Goal: Task Accomplishment & Management: Use online tool/utility

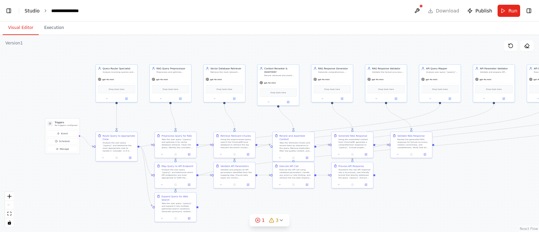
click at [34, 10] on link "Studio" at bounding box center [32, 10] width 15 height 5
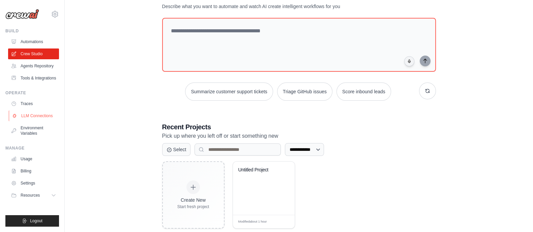
scroll to position [39, 0]
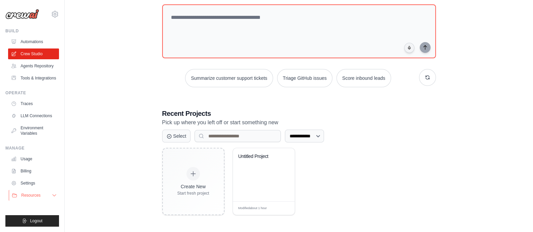
click at [52, 193] on icon at bounding box center [54, 195] width 5 height 5
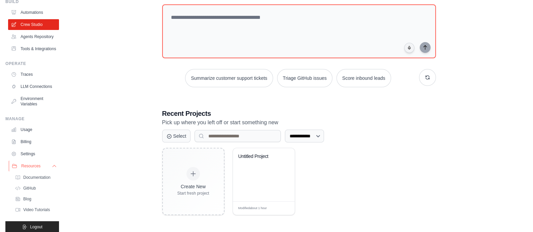
scroll to position [51, 0]
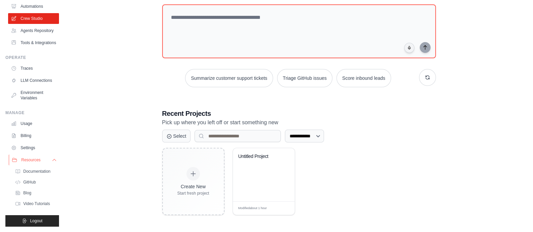
click at [52, 161] on icon at bounding box center [54, 159] width 5 height 5
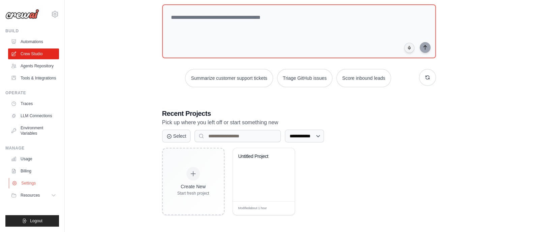
click at [29, 184] on link "Settings" at bounding box center [34, 183] width 51 height 11
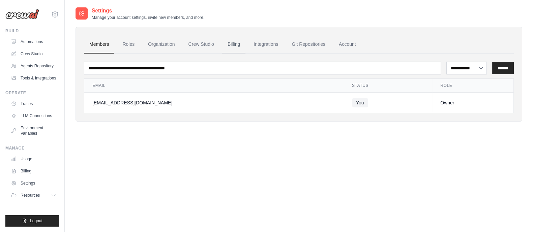
click at [233, 44] on link "Billing" at bounding box center [233, 44] width 23 height 18
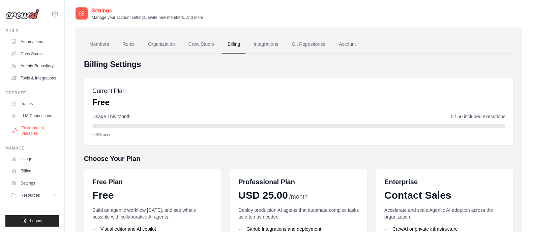
click at [35, 134] on link "Environment Variables" at bounding box center [34, 131] width 51 height 16
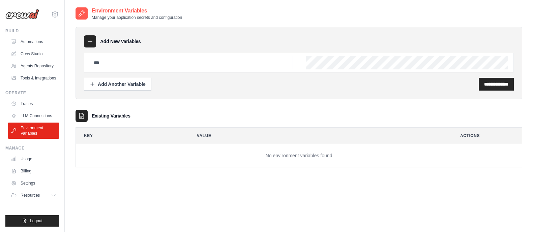
click at [281, 86] on div "**********" at bounding box center [299, 84] width 430 height 13
click at [228, 82] on div "**********" at bounding box center [299, 84] width 430 height 13
click at [108, 65] on input "text" at bounding box center [191, 62] width 202 height 13
click at [253, 99] on div "**********" at bounding box center [298, 93] width 446 height 147
click at [29, 111] on link "LLM Connections" at bounding box center [34, 116] width 51 height 11
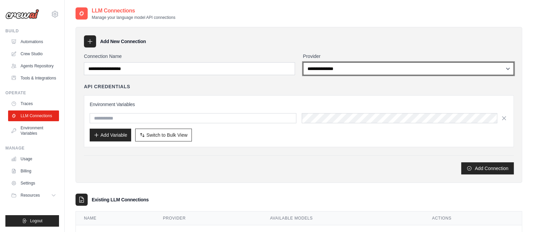
click at [351, 68] on select "**********" at bounding box center [408, 68] width 211 height 13
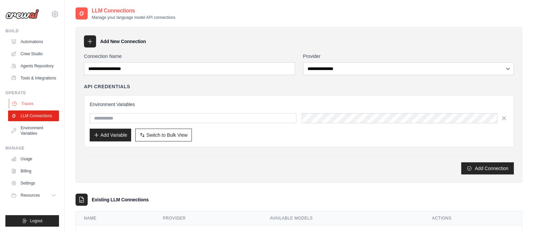
click at [31, 100] on link "Traces" at bounding box center [34, 103] width 51 height 11
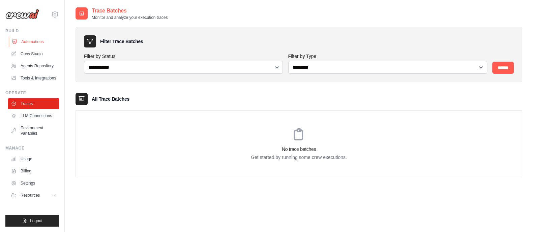
click at [37, 45] on link "Automations" at bounding box center [34, 41] width 51 height 11
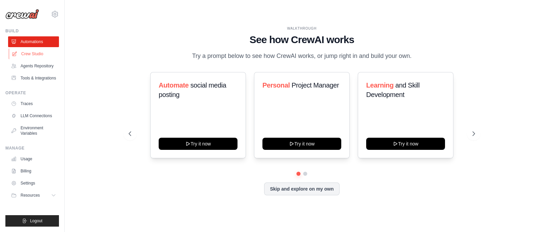
click at [30, 52] on link "Crew Studio" at bounding box center [34, 54] width 51 height 11
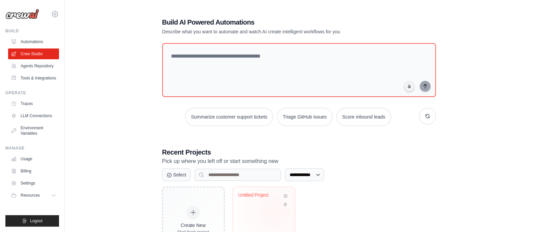
click at [274, 212] on div "Untitled Project" at bounding box center [264, 213] width 62 height 53
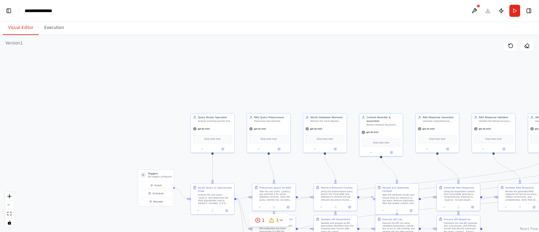
scroll to position [15886, 0]
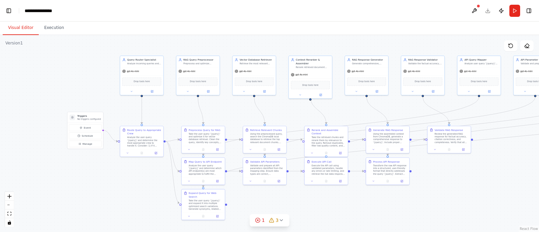
drag, startPoint x: 145, startPoint y: 139, endPoint x: 74, endPoint y: 81, distance: 91.2
click at [74, 81] on div ".deletable-edge-delete-btn { width: 20px; height: 20px; border: 0px solid #ffff…" at bounding box center [269, 133] width 539 height 197
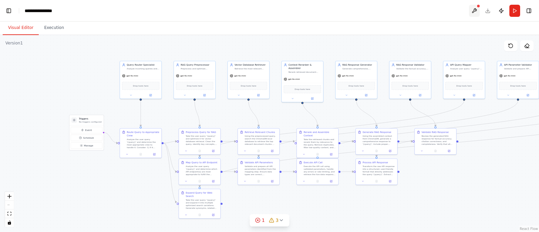
click at [478, 13] on button at bounding box center [474, 11] width 11 height 12
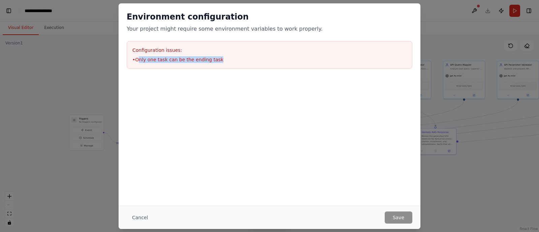
drag, startPoint x: 139, startPoint y: 60, endPoint x: 218, endPoint y: 59, distance: 78.8
click at [218, 59] on li "• Only one task can be the ending task" at bounding box center [269, 59] width 274 height 7
click at [140, 216] on button "Cancel" at bounding box center [140, 218] width 27 height 12
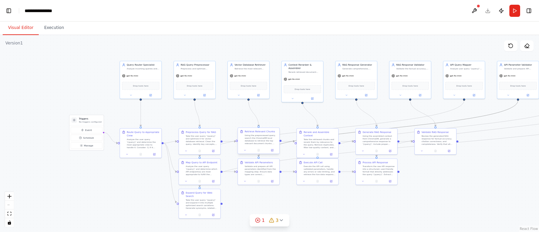
drag, startPoint x: 342, startPoint y: 135, endPoint x: 246, endPoint y: 144, distance: 96.7
click at [246, 143] on div ".deletable-edge-delete-btn { width: 20px; height: 20px; border: 0px solid #ffff…" at bounding box center [187, 93] width 270 height 99
click at [11, 10] on button "Toggle Left Sidebar" at bounding box center [8, 10] width 9 height 9
click at [30, 9] on link "Studio" at bounding box center [32, 10] width 15 height 5
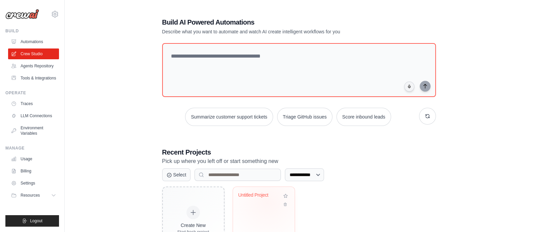
scroll to position [39, 0]
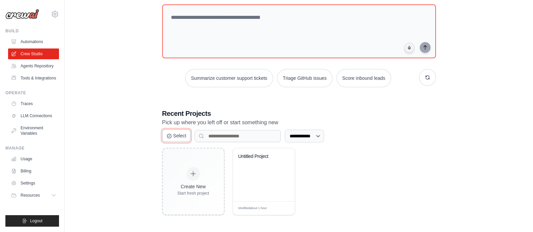
click at [178, 137] on button "Select" at bounding box center [176, 135] width 29 height 13
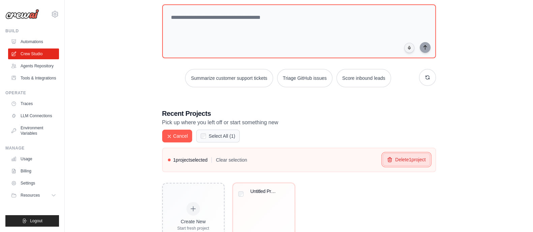
click at [398, 162] on button "Delete 1 project" at bounding box center [405, 159] width 47 height 13
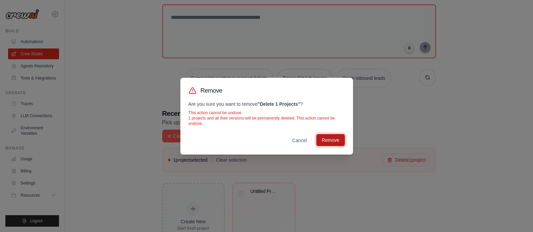
click at [333, 137] on button "Remove" at bounding box center [330, 140] width 28 height 12
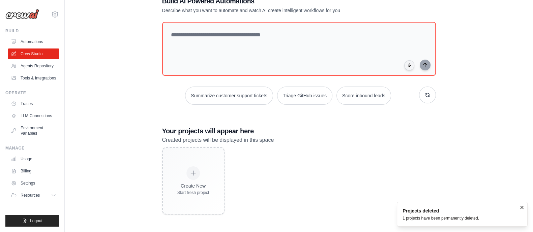
scroll to position [21, 0]
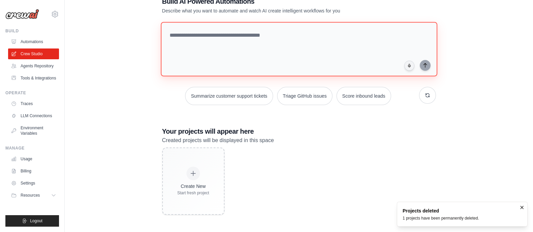
click at [240, 46] on textarea at bounding box center [298, 49] width 276 height 55
click at [234, 59] on textarea at bounding box center [298, 49] width 276 height 55
paste textarea "**********"
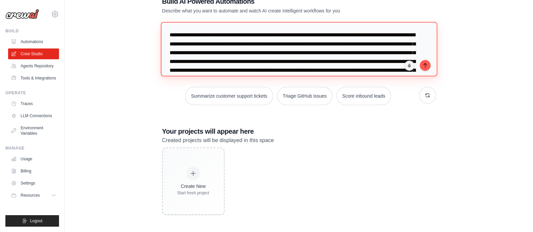
scroll to position [24, 0]
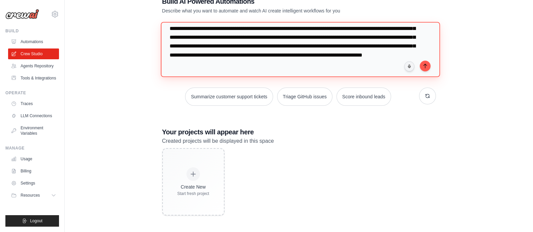
click at [378, 29] on textarea "**********" at bounding box center [299, 49] width 279 height 55
drag, startPoint x: 212, startPoint y: 38, endPoint x: 288, endPoint y: 58, distance: 79.0
click at [288, 58] on textarea "**********" at bounding box center [299, 49] width 279 height 55
click at [213, 44] on textarea "**********" at bounding box center [299, 49] width 279 height 55
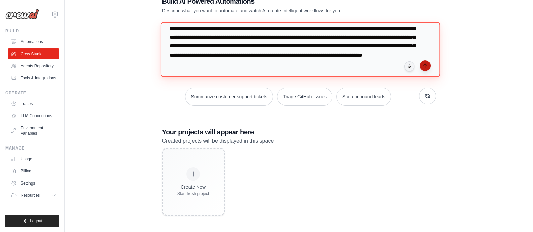
type textarea "**********"
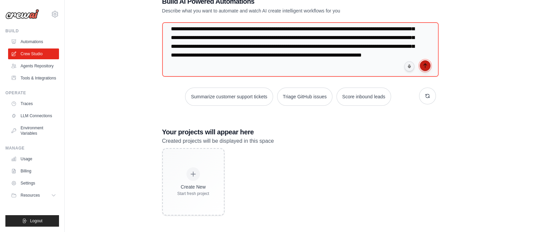
click at [423, 65] on icon "submit" at bounding box center [424, 65] width 5 height 5
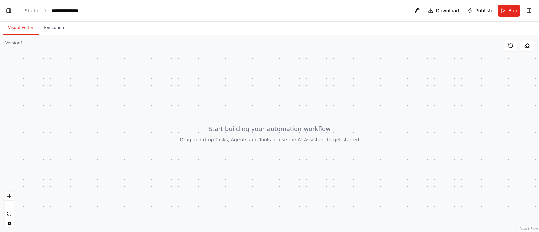
scroll to position [3536, 0]
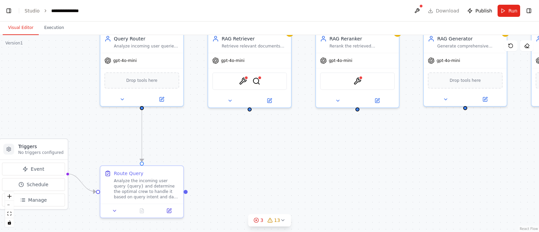
drag, startPoint x: 283, startPoint y: 178, endPoint x: 235, endPoint y: 135, distance: 64.2
click at [235, 135] on div ".deletable-edge-delete-btn { width: 20px; height: 20px; border: 0px solid #ffff…" at bounding box center [269, 133] width 539 height 197
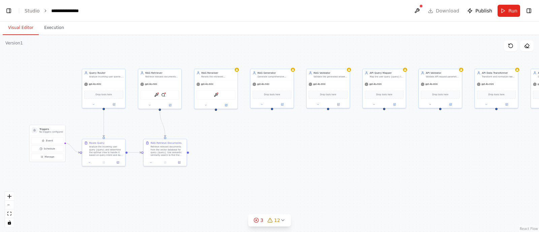
drag, startPoint x: 382, startPoint y: 161, endPoint x: 292, endPoint y: 148, distance: 91.6
click at [292, 148] on div ".deletable-edge-delete-btn { width: 20px; height: 20px; border: 0px solid #ffff…" at bounding box center [269, 133] width 539 height 197
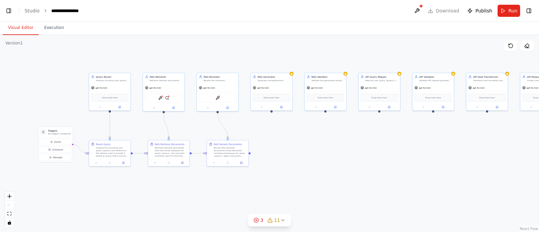
click at [379, 146] on div ".deletable-edge-delete-btn { width: 20px; height: 20px; border: 0px solid #ffff…" at bounding box center [269, 133] width 539 height 197
click at [421, 6] on button at bounding box center [417, 11] width 11 height 12
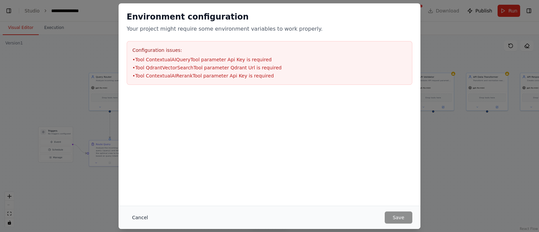
click at [133, 221] on button "Cancel" at bounding box center [140, 218] width 27 height 12
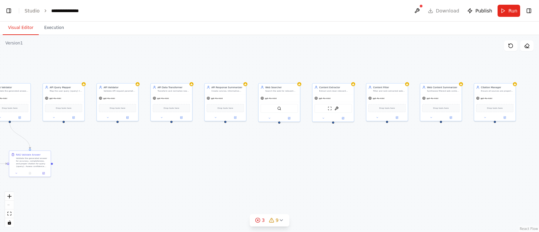
drag, startPoint x: 429, startPoint y: 171, endPoint x: 113, endPoint y: 181, distance: 316.2
click at [113, 181] on div ".deletable-edge-delete-btn { width: 20px; height: 20px; border: 0px solid #ffff…" at bounding box center [269, 133] width 539 height 197
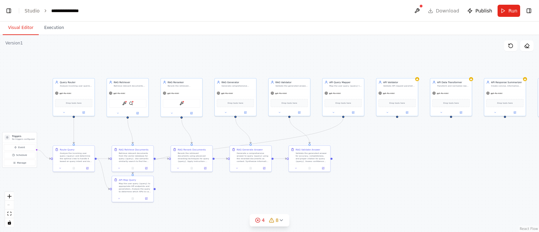
drag, startPoint x: 258, startPoint y: 181, endPoint x: 539, endPoint y: 176, distance: 280.3
click at [539, 176] on div "CrewAI Flow Project where the Router Agent receives a user query and routes it …" at bounding box center [269, 116] width 539 height 232
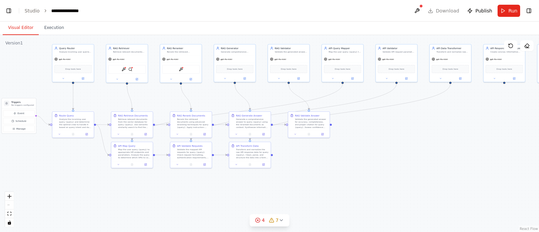
drag, startPoint x: 357, startPoint y: 199, endPoint x: 235, endPoint y: 152, distance: 130.8
click at [235, 152] on div ".deletable-edge-delete-btn { width: 20px; height: 20px; border: 0px solid #ffff…" at bounding box center [269, 133] width 539 height 197
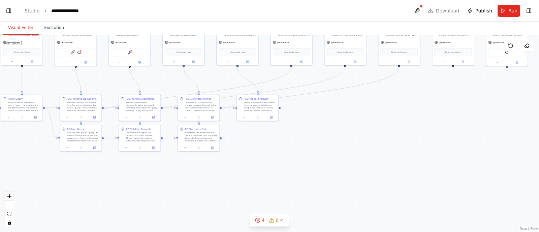
drag, startPoint x: 437, startPoint y: 156, endPoint x: 520, endPoint y: 151, distance: 83.0
click at [520, 151] on div ".deletable-edge-delete-btn { width: 20px; height: 20px; border: 0px solid #ffff…" at bounding box center [269, 133] width 539 height 197
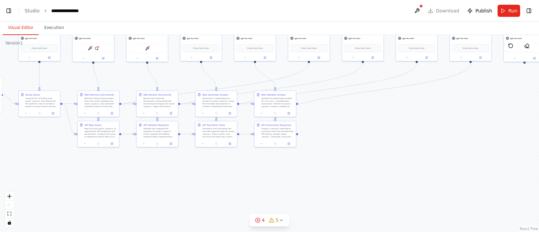
drag, startPoint x: 371, startPoint y: 170, endPoint x: 376, endPoint y: 167, distance: 5.4
click at [376, 167] on div ".deletable-edge-delete-btn { width: 20px; height: 20px; border: 0px solid #ffff…" at bounding box center [269, 133] width 539 height 197
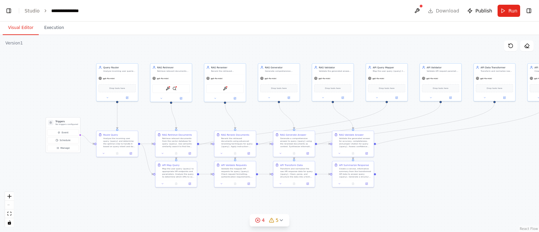
drag, startPoint x: 343, startPoint y: 120, endPoint x: 421, endPoint y: 160, distance: 87.5
click at [421, 160] on div ".deletable-edge-delete-btn { width: 20px; height: 20px; border: 0px solid #ffff…" at bounding box center [269, 133] width 539 height 197
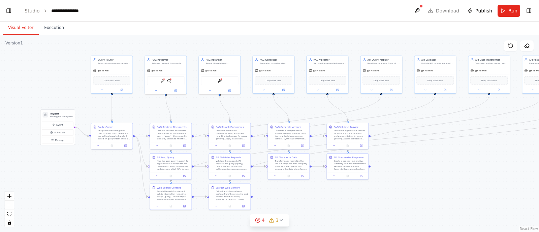
drag, startPoint x: 418, startPoint y: 192, endPoint x: 412, endPoint y: 184, distance: 10.1
click at [412, 184] on div ".deletable-edge-delete-btn { width: 20px; height: 20px; border: 0px solid #ffff…" at bounding box center [269, 133] width 539 height 197
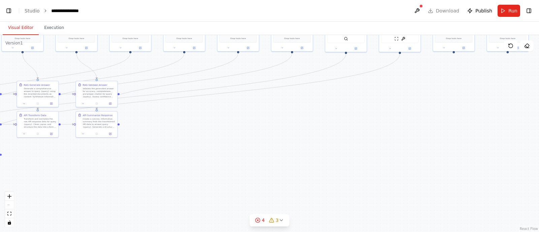
drag, startPoint x: 399, startPoint y: 184, endPoint x: 77, endPoint y: 145, distance: 324.1
click at [77, 145] on div ".deletable-edge-delete-btn { width: 20px; height: 20px; border: 0px solid #ffff…" at bounding box center [269, 133] width 539 height 197
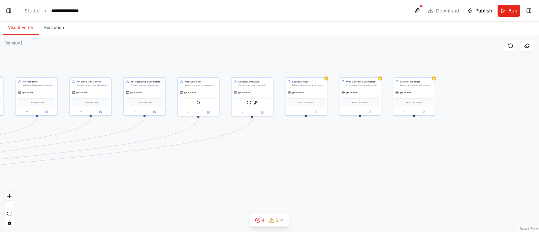
drag, startPoint x: 167, startPoint y: 125, endPoint x: 506, endPoint y: 129, distance: 338.6
click at [506, 129] on div ".deletable-edge-delete-btn { width: 20px; height: 20px; border: 0px solid #ffff…" at bounding box center [269, 133] width 539 height 197
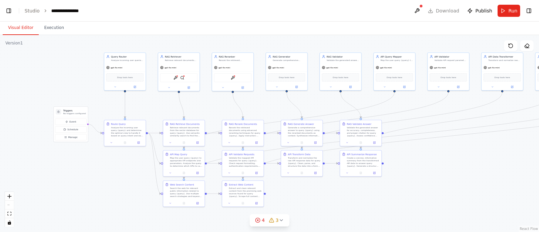
drag, startPoint x: 320, startPoint y: 192, endPoint x: 317, endPoint y: 225, distance: 33.8
click at [317, 225] on div ".deletable-edge-delete-btn { width: 20px; height: 20px; border: 0px solid #ffff…" at bounding box center [269, 133] width 539 height 197
click at [28, 8] on link "Studio" at bounding box center [32, 10] width 15 height 5
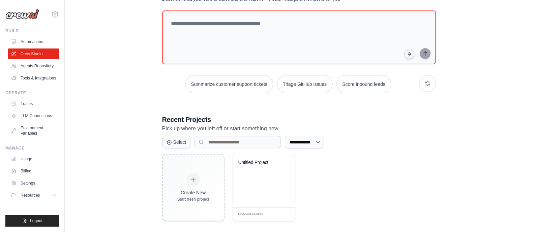
scroll to position [37, 0]
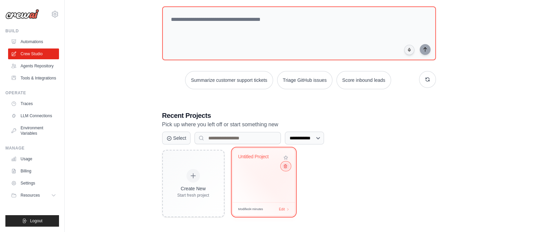
click at [287, 169] on button at bounding box center [285, 165] width 8 height 7
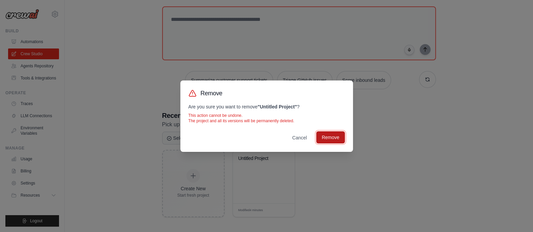
click at [335, 140] on button "Remove" at bounding box center [330, 137] width 28 height 12
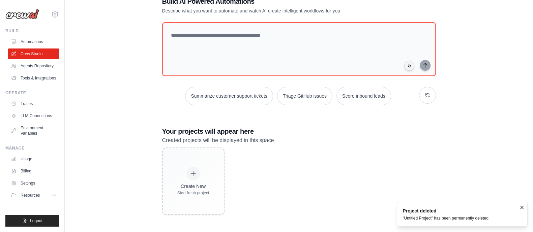
scroll to position [0, 0]
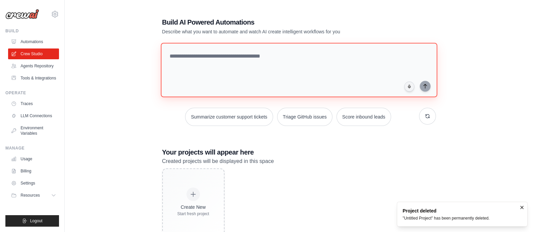
click at [257, 45] on textarea at bounding box center [298, 70] width 276 height 55
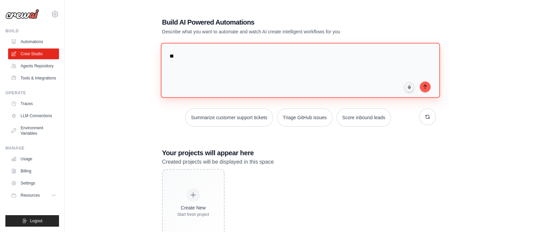
type textarea "*"
click at [242, 65] on textarea at bounding box center [299, 70] width 279 height 55
click at [233, 67] on textarea at bounding box center [299, 70] width 279 height 55
paste textarea "**********"
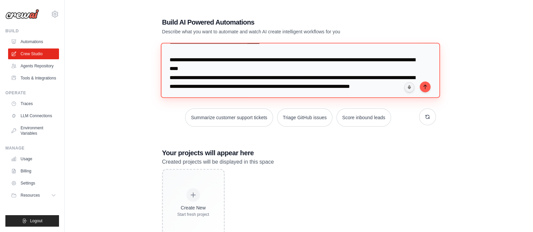
scroll to position [117, 0]
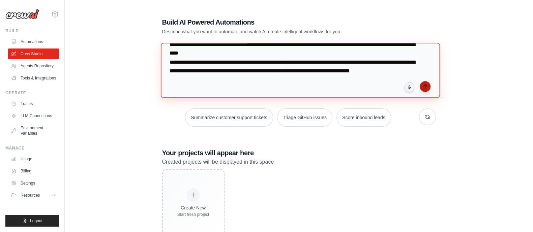
type textarea "**********"
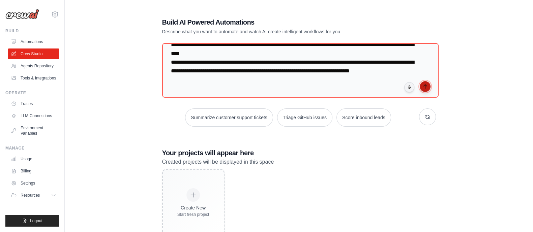
click at [425, 87] on icon "submit" at bounding box center [424, 86] width 5 height 5
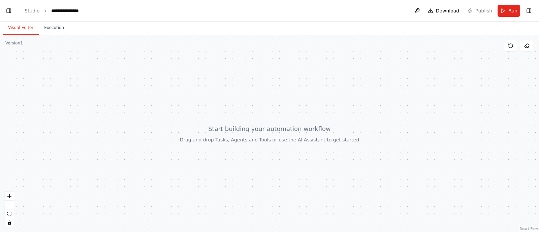
scroll to position [5101, 0]
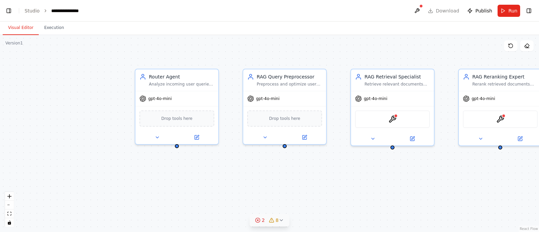
click at [281, 222] on icon at bounding box center [281, 220] width 5 height 5
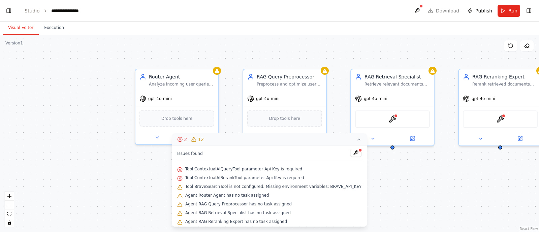
click at [356, 139] on icon at bounding box center [358, 139] width 5 height 5
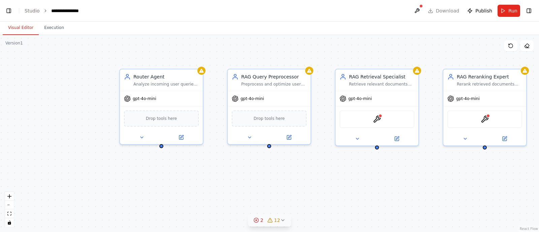
drag, startPoint x: 368, startPoint y: 198, endPoint x: 0, endPoint y: 185, distance: 368.1
click at [0, 185] on div "Build a CrewAI Flow Project where a user’s query is analyzed by a Router Agent …" at bounding box center [269, 116] width 539 height 232
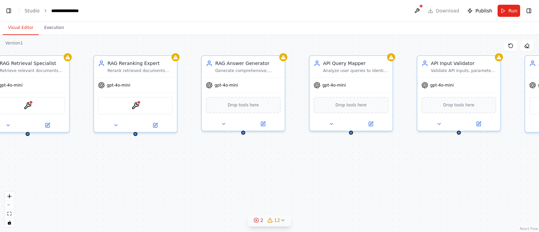
drag, startPoint x: 108, startPoint y: 189, endPoint x: 373, endPoint y: 211, distance: 265.7
click at [373, 211] on div "Router Agent Analyze incoming user queries to determine intent and confidence, …" at bounding box center [269, 133] width 539 height 197
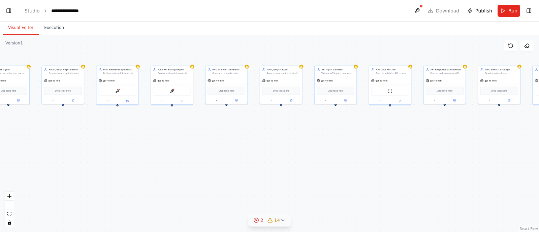
drag, startPoint x: 414, startPoint y: 103, endPoint x: 202, endPoint y: 26, distance: 225.9
click at [202, 26] on div "Visual Editor Execution Version 1 Show Tools Hide Agents Router Agent Analyze i…" at bounding box center [269, 127] width 539 height 211
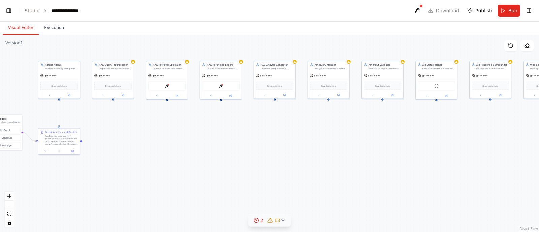
drag, startPoint x: 426, startPoint y: 161, endPoint x: 472, endPoint y: 155, distance: 46.8
click at [472, 155] on div ".deletable-edge-delete-btn { width: 20px; height: 20px; border: 0px solid #ffff…" at bounding box center [269, 133] width 539 height 197
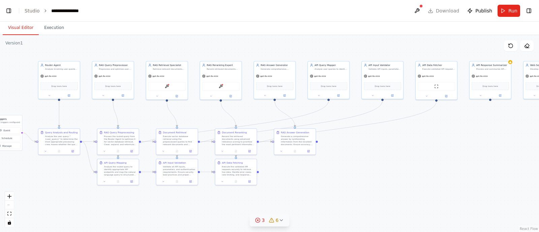
scroll to position [0, 5]
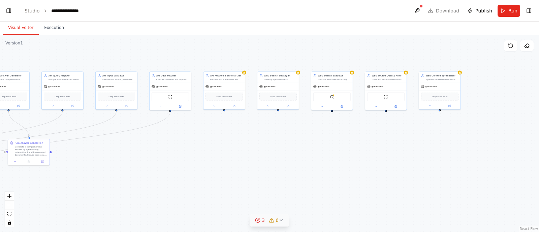
drag, startPoint x: 371, startPoint y: 148, endPoint x: 63, endPoint y: 156, distance: 308.0
click at [63, 156] on div ".deletable-edge-delete-btn { width: 20px; height: 20px; border: 0px solid #ffff…" at bounding box center [269, 133] width 539 height 197
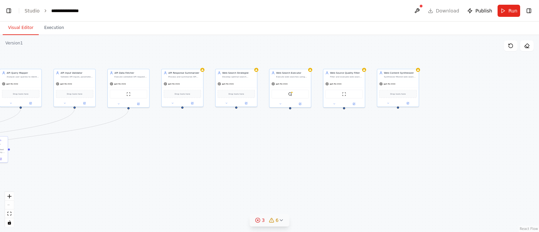
click at [210, 132] on div ".deletable-edge-delete-btn { width: 20px; height: 20px; border: 0px solid #ffff…" at bounding box center [269, 133] width 539 height 197
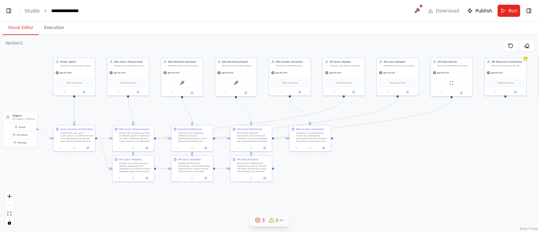
drag, startPoint x: 216, startPoint y: 167, endPoint x: 538, endPoint y: 156, distance: 322.9
click at [538, 156] on div "Build a CrewAI Flow Project where a user’s query is analyzed by a Router Agent …" at bounding box center [269, 116] width 539 height 232
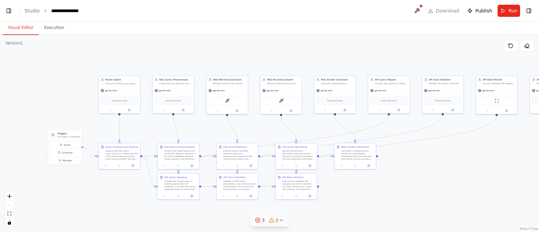
drag, startPoint x: 346, startPoint y: 165, endPoint x: 391, endPoint y: 183, distance: 48.6
click at [391, 183] on div ".deletable-edge-delete-btn { width: 20px; height: 20px; border: 0px solid #ffff…" at bounding box center [269, 133] width 539 height 197
click at [421, 12] on button at bounding box center [417, 11] width 11 height 12
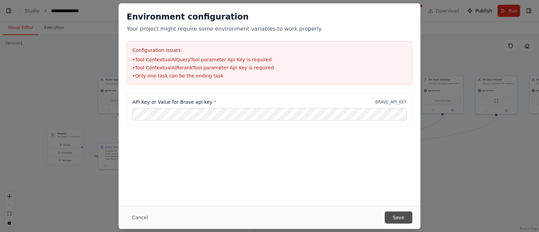
click at [400, 220] on button "Save" at bounding box center [399, 218] width 28 height 12
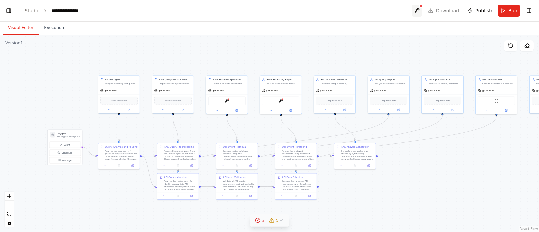
click at [420, 11] on button at bounding box center [417, 11] width 11 height 12
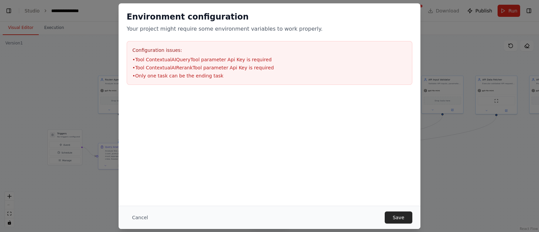
click at [176, 137] on div at bounding box center [270, 126] width 302 height 67
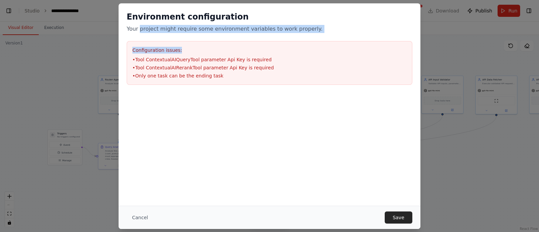
drag, startPoint x: 138, startPoint y: 29, endPoint x: 307, endPoint y: 34, distance: 168.5
click at [307, 34] on div "Environment configuration Your project might require some environment variables…" at bounding box center [270, 48] width 302 height 90
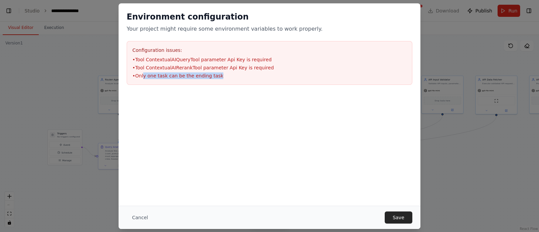
drag, startPoint x: 143, startPoint y: 76, endPoint x: 229, endPoint y: 78, distance: 85.9
click at [229, 78] on li "• Only one task can be the ending task" at bounding box center [269, 75] width 274 height 7
click at [136, 220] on button "Cancel" at bounding box center [140, 218] width 27 height 12
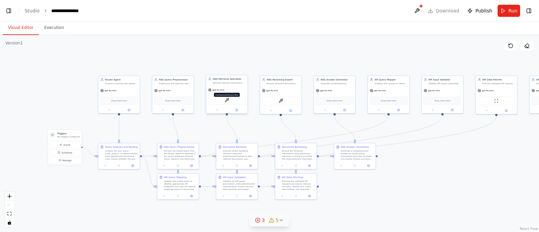
click at [228, 102] on img at bounding box center [227, 100] width 4 height 4
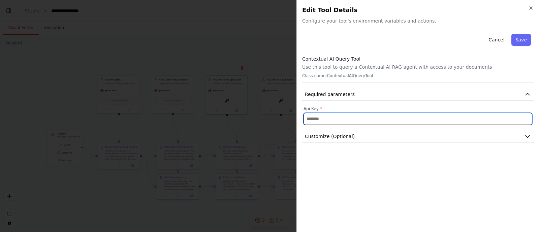
click at [337, 117] on input "text" at bounding box center [418, 119] width 229 height 12
paste input "**********"
type input "**********"
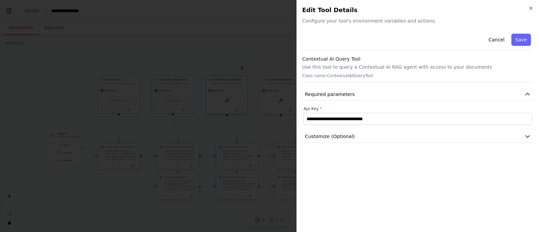
click at [387, 166] on div "**********" at bounding box center [417, 129] width 231 height 196
click at [523, 42] on button "Save" at bounding box center [521, 40] width 20 height 12
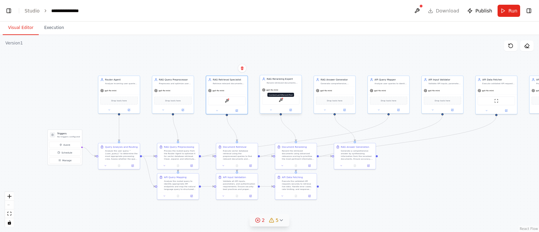
click at [282, 102] on img at bounding box center [281, 100] width 4 height 4
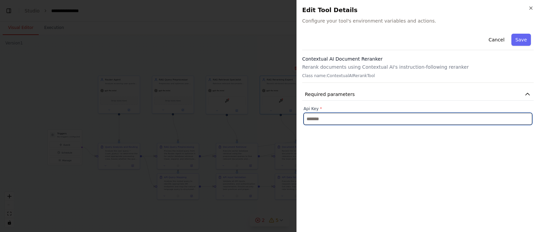
click at [331, 118] on input "text" at bounding box center [418, 119] width 229 height 12
paste input "**********"
click at [330, 117] on input "**********" at bounding box center [418, 119] width 229 height 12
type input "**********"
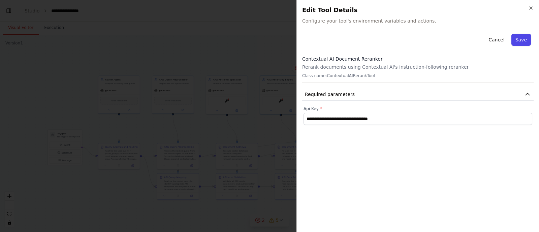
click at [524, 39] on button "Save" at bounding box center [521, 40] width 20 height 12
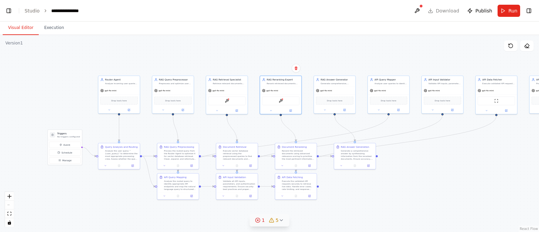
click at [345, 48] on div ".deletable-edge-delete-btn { width: 20px; height: 20px; border: 0px solid #ffff…" at bounding box center [269, 133] width 539 height 197
click at [425, 183] on div ".deletable-edge-delete-btn { width: 20px; height: 20px; border: 0px solid #ffff…" at bounding box center [269, 133] width 539 height 197
click at [422, 10] on button at bounding box center [417, 11] width 11 height 12
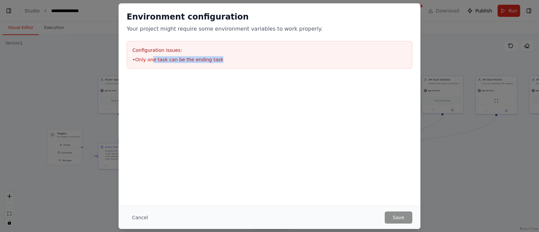
drag, startPoint x: 153, startPoint y: 61, endPoint x: 219, endPoint y: 59, distance: 66.7
click at [219, 59] on li "• Only one task can be the ending task" at bounding box center [269, 59] width 274 height 7
click at [140, 217] on button "Cancel" at bounding box center [140, 218] width 27 height 12
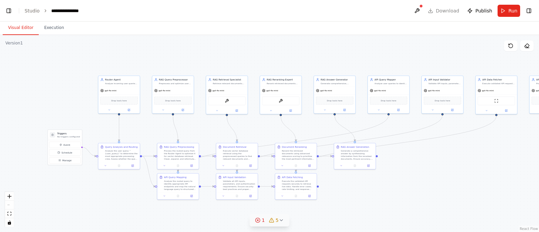
click at [352, 188] on div ".deletable-edge-delete-btn { width: 20px; height: 20px; border: 0px solid #ffff…" at bounding box center [269, 133] width 539 height 197
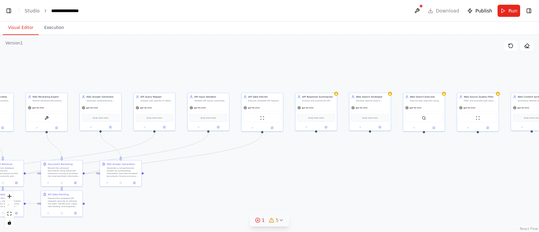
drag, startPoint x: 386, startPoint y: 183, endPoint x: 151, endPoint y: 200, distance: 235.1
click at [151, 200] on div ".deletable-edge-delete-btn { width: 20px; height: 20px; border: 0px solid #ffff…" at bounding box center [269, 133] width 539 height 197
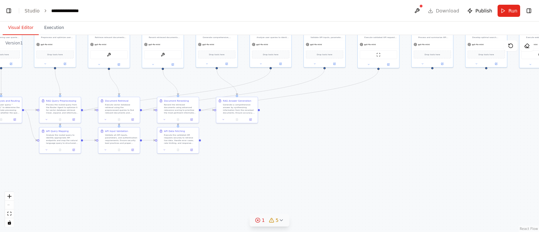
drag, startPoint x: 360, startPoint y: 178, endPoint x: 514, endPoint y: 120, distance: 164.1
click at [514, 120] on div ".deletable-edge-delete-btn { width: 20px; height: 20px; border: 0px solid #ffff…" at bounding box center [269, 133] width 539 height 197
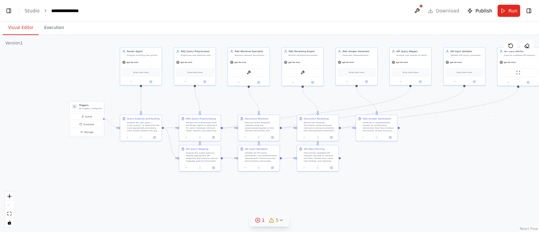
drag, startPoint x: 203, startPoint y: 184, endPoint x: 307, endPoint y: 198, distance: 104.0
click at [307, 198] on div ".deletable-edge-delete-btn { width: 20px; height: 20px; border: 0px solid #ffff…" at bounding box center [269, 133] width 539 height 197
click at [398, 182] on div ".deletable-edge-delete-btn { width: 20px; height: 20px; border: 0px solid #ffff…" at bounding box center [269, 133] width 539 height 197
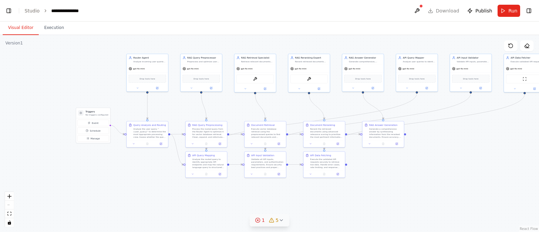
drag, startPoint x: 398, startPoint y: 182, endPoint x: 405, endPoint y: 189, distance: 9.1
click at [405, 189] on div ".deletable-edge-delete-btn { width: 20px; height: 20px; border: 0px solid #ffff…" at bounding box center [269, 133] width 539 height 197
click at [511, 9] on span "Run" at bounding box center [512, 10] width 9 height 7
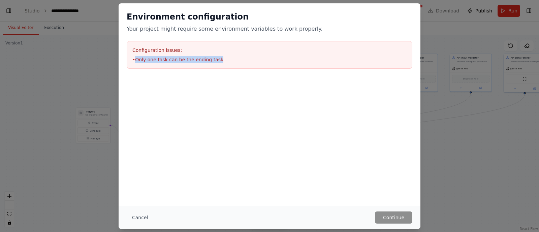
drag, startPoint x: 136, startPoint y: 60, endPoint x: 218, endPoint y: 58, distance: 81.9
click at [218, 58] on li "• Only one task can be the ending task" at bounding box center [269, 59] width 274 height 7
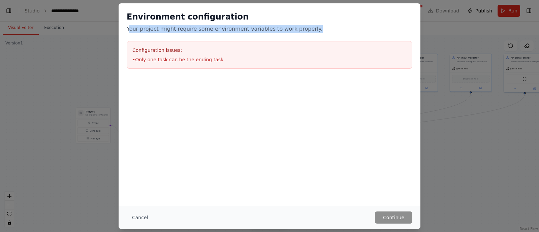
drag, startPoint x: 130, startPoint y: 28, endPoint x: 325, endPoint y: 26, distance: 195.7
click at [325, 26] on p "Your project might require some environment variables to work properly." at bounding box center [270, 29] width 286 height 8
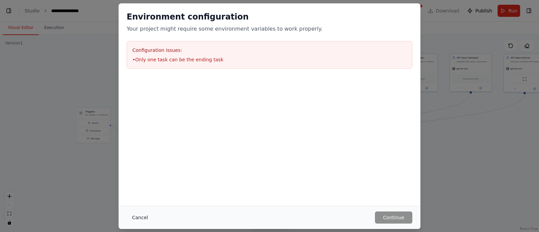
click at [140, 218] on button "Cancel" at bounding box center [140, 218] width 27 height 12
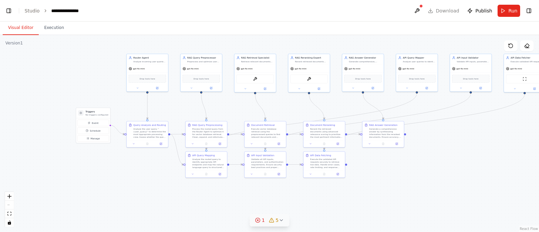
click at [76, 69] on div ".deletable-edge-delete-btn { width: 20px; height: 20px; border: 0px solid #ffff…" at bounding box center [269, 133] width 539 height 197
click at [52, 27] on button "Execution" at bounding box center [54, 28] width 31 height 14
click at [13, 28] on button "Visual Editor" at bounding box center [21, 28] width 36 height 14
click at [530, 11] on button "Toggle Right Sidebar" at bounding box center [528, 10] width 9 height 9
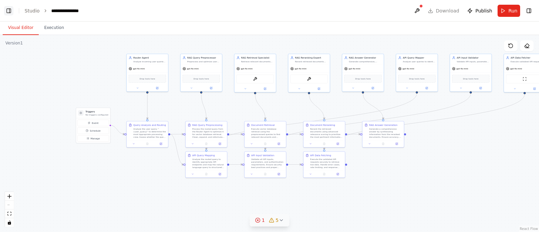
click at [7, 11] on button "Toggle Left Sidebar" at bounding box center [8, 10] width 9 height 9
click at [32, 11] on link "Studio" at bounding box center [32, 10] width 15 height 5
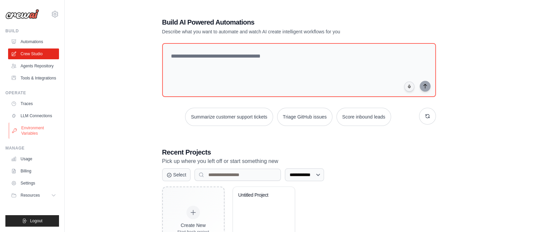
click at [30, 132] on link "Environment Variables" at bounding box center [34, 131] width 51 height 16
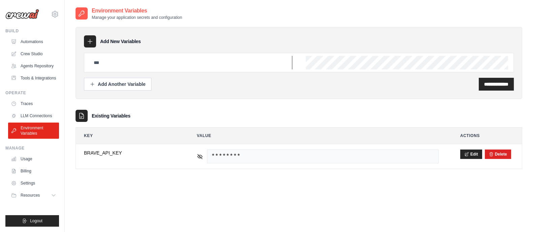
click at [133, 65] on input "text" at bounding box center [191, 62] width 202 height 13
paste input "**********"
type input "**********"
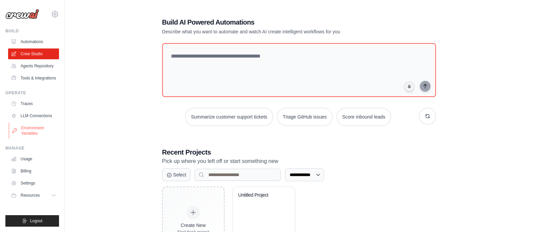
click at [35, 125] on link "Environment Variables" at bounding box center [34, 131] width 51 height 16
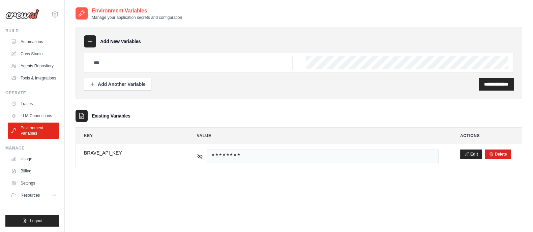
click at [238, 66] on input "text" at bounding box center [191, 62] width 202 height 13
type input "**********"
click at [490, 87] on div "**********" at bounding box center [495, 84] width 35 height 13
click at [272, 96] on div "**********" at bounding box center [298, 63] width 446 height 72
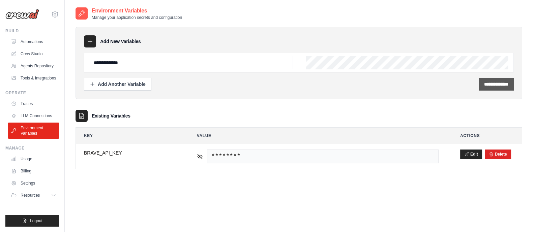
click at [490, 85] on input "**********" at bounding box center [496, 84] width 24 height 7
click at [317, 90] on div "**********" at bounding box center [299, 84] width 430 height 13
click at [262, 38] on div "Add New Variables" at bounding box center [299, 41] width 430 height 12
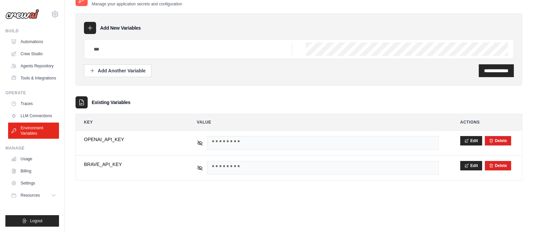
scroll to position [0, 0]
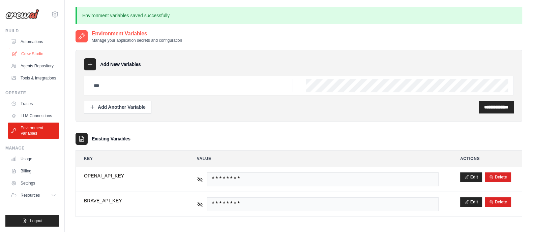
click at [32, 51] on link "Crew Studio" at bounding box center [34, 54] width 51 height 11
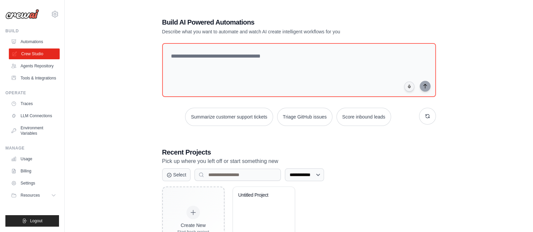
click at [32, 58] on link "Crew Studio" at bounding box center [34, 54] width 51 height 11
click at [30, 41] on link "Automations" at bounding box center [34, 41] width 51 height 11
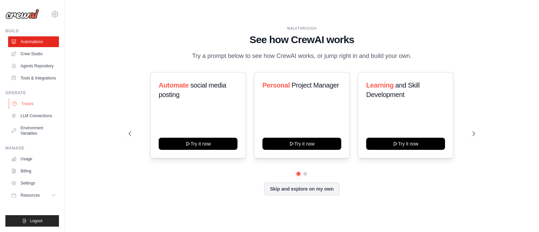
click at [25, 104] on link "Traces" at bounding box center [34, 103] width 51 height 11
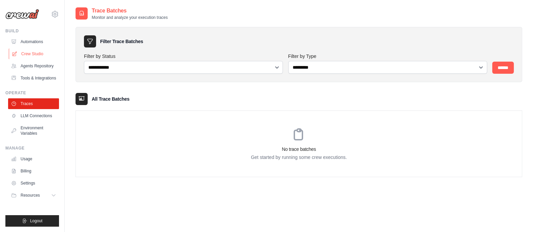
click at [35, 54] on link "Crew Studio" at bounding box center [34, 54] width 51 height 11
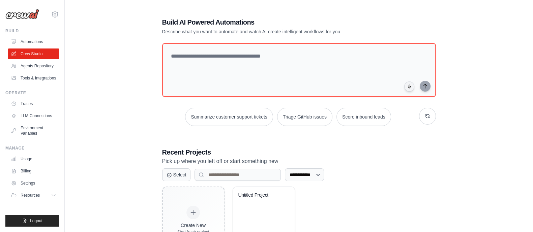
click at [35, 54] on link "Crew Studio" at bounding box center [33, 54] width 51 height 11
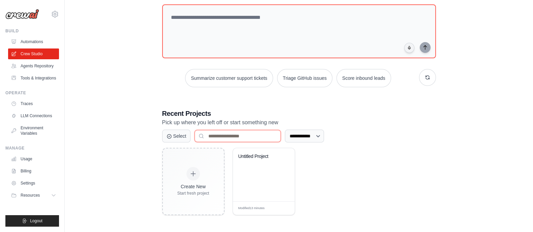
click at [280, 140] on input at bounding box center [237, 136] width 86 height 12
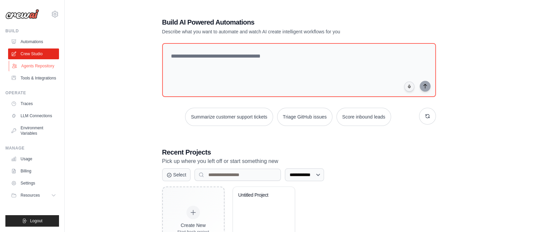
click at [33, 65] on link "Agents Repository" at bounding box center [34, 66] width 51 height 11
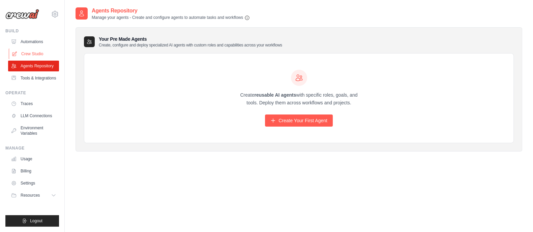
click at [32, 52] on link "Crew Studio" at bounding box center [34, 54] width 51 height 11
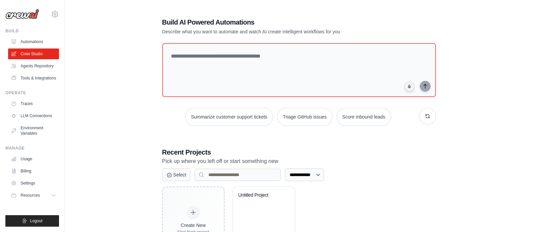
click at [26, 15] on img at bounding box center [22, 14] width 34 height 10
click at [35, 41] on link "Automations" at bounding box center [34, 41] width 51 height 11
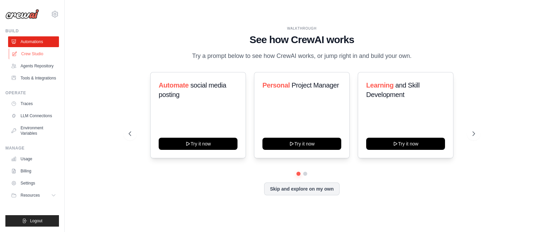
click at [34, 53] on link "Crew Studio" at bounding box center [34, 54] width 51 height 11
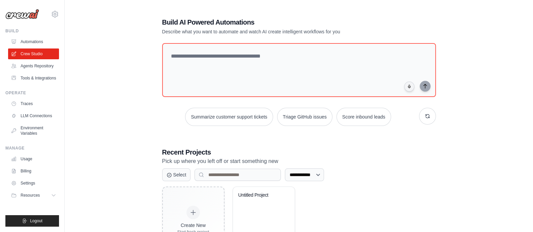
scroll to position [39, 0]
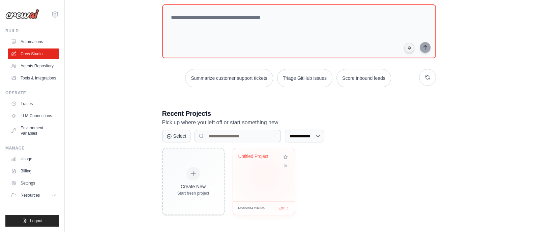
click at [265, 175] on div "Untitled Project" at bounding box center [264, 174] width 62 height 53
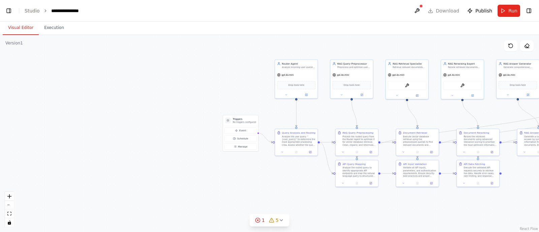
scroll to position [10377, 0]
click at [238, 92] on div ".deletable-edge-delete-btn { width: 20px; height: 20px; border: 0px solid #ffff…" at bounding box center [269, 133] width 539 height 197
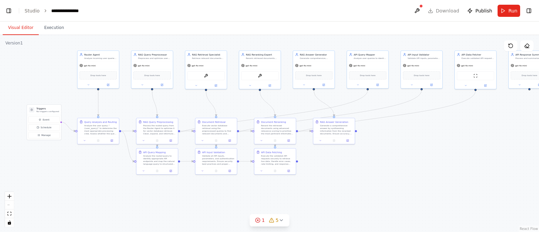
drag, startPoint x: 263, startPoint y: 73, endPoint x: 56, endPoint y: 63, distance: 207.4
click at [56, 63] on div ".deletable-edge-delete-btn { width: 20px; height: 20px; border: 0px solid #ffff…" at bounding box center [269, 133] width 539 height 197
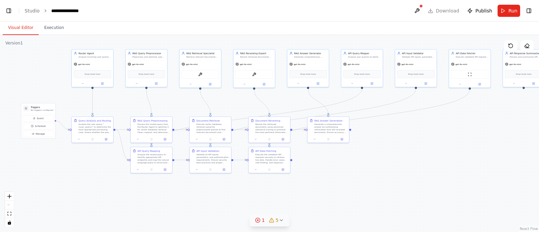
click at [266, 220] on div "1 5" at bounding box center [267, 220] width 24 height 7
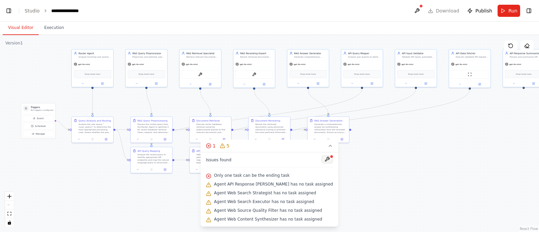
click at [322, 160] on button at bounding box center [327, 159] width 11 height 8
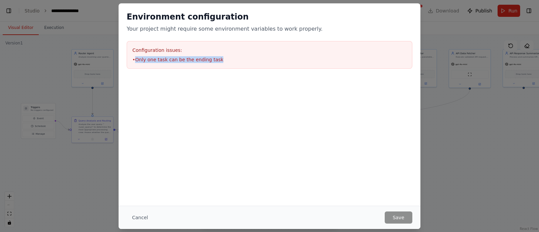
drag, startPoint x: 135, startPoint y: 59, endPoint x: 235, endPoint y: 60, distance: 99.7
click at [235, 60] on li "• Only one task can be the ending task" at bounding box center [269, 59] width 274 height 7
click at [257, 130] on div at bounding box center [270, 110] width 302 height 67
click at [139, 220] on button "Cancel" at bounding box center [140, 218] width 27 height 12
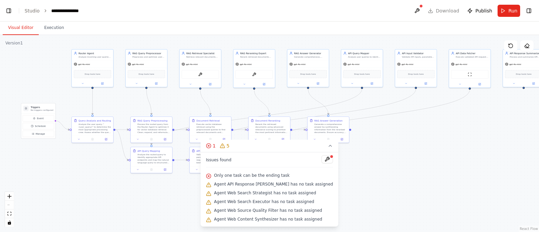
click at [386, 182] on div ".deletable-edge-delete-btn { width: 20px; height: 20px; border: 0px solid #ffff…" at bounding box center [269, 133] width 539 height 197
click at [328, 148] on icon at bounding box center [330, 145] width 5 height 5
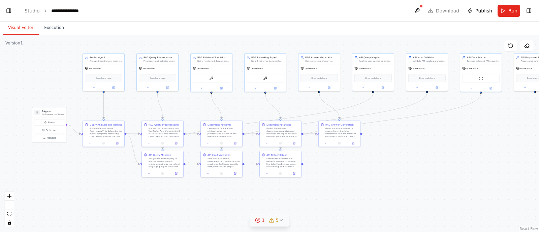
drag, startPoint x: 446, startPoint y: 152, endPoint x: 450, endPoint y: 155, distance: 4.8
click at [450, 155] on div ".deletable-edge-delete-btn { width: 20px; height: 20px; border: 0px solid #ffff…" at bounding box center [269, 133] width 539 height 197
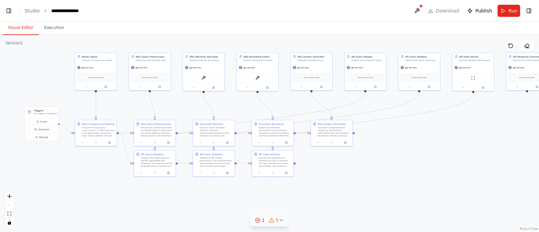
click at [512, 48] on icon at bounding box center [510, 45] width 5 height 5
click at [509, 45] on icon at bounding box center [510, 45] width 5 height 5
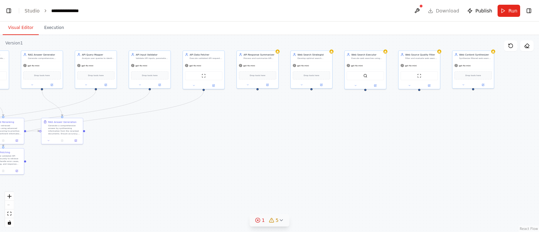
drag, startPoint x: 398, startPoint y: 154, endPoint x: 69, endPoint y: 149, distance: 328.9
click at [69, 149] on div ".deletable-edge-delete-btn { width: 20px; height: 20px; border: 0px solid #ffff…" at bounding box center [269, 133] width 539 height 197
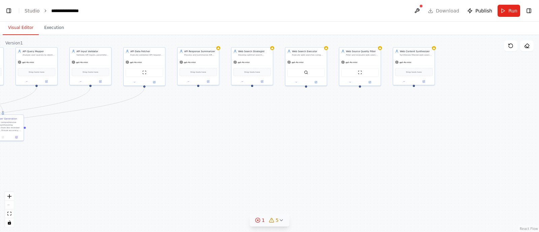
click at [177, 144] on div ".deletable-edge-delete-btn { width: 20px; height: 20px; border: 0px solid #ffff…" at bounding box center [269, 133] width 539 height 197
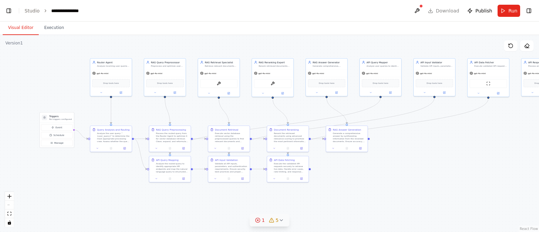
drag, startPoint x: 182, startPoint y: 148, endPoint x: 522, endPoint y: 159, distance: 340.8
click at [522, 159] on div ".deletable-edge-delete-btn { width: 20px; height: 20px; border: 0px solid #ffff…" at bounding box center [269, 133] width 539 height 197
click at [360, 171] on div ".deletable-edge-delete-btn { width: 20px; height: 20px; border: 0px solid #ffff…" at bounding box center [269, 133] width 539 height 197
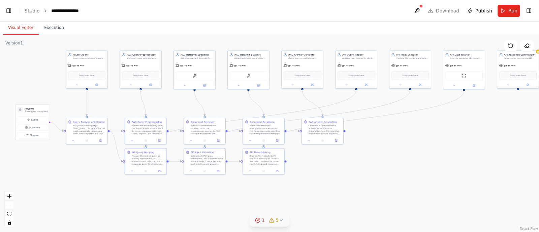
drag, startPoint x: 414, startPoint y: 147, endPoint x: 393, endPoint y: 139, distance: 22.4
click at [393, 139] on div ".deletable-edge-delete-btn { width: 20px; height: 20px; border: 0px solid #ffff…" at bounding box center [269, 133] width 539 height 197
click at [419, 11] on button at bounding box center [417, 11] width 11 height 12
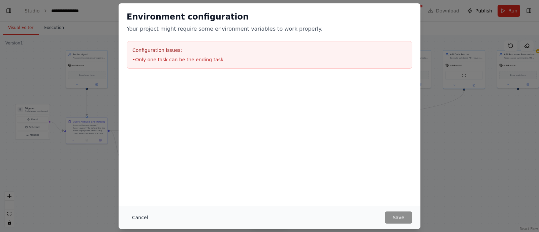
click at [141, 219] on button "Cancel" at bounding box center [140, 218] width 27 height 12
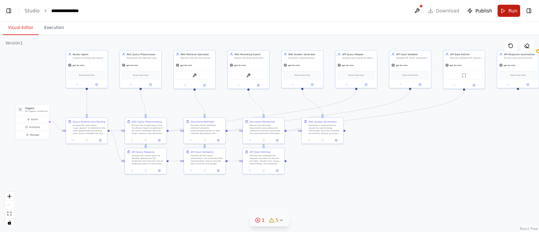
click at [512, 10] on span "Run" at bounding box center [512, 10] width 9 height 7
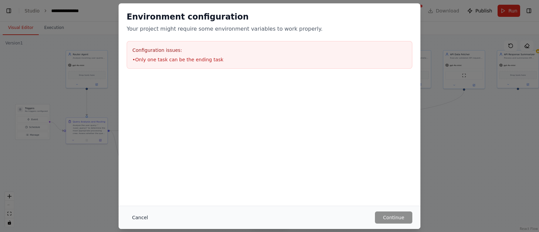
click at [135, 217] on button "Cancel" at bounding box center [140, 218] width 27 height 12
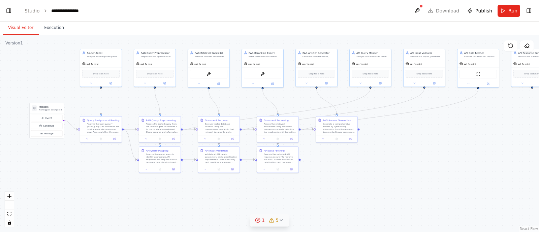
drag, startPoint x: 378, startPoint y: 177, endPoint x: 392, endPoint y: 176, distance: 14.2
click at [392, 176] on div ".deletable-edge-delete-btn { width: 20px; height: 20px; border: 0px solid #ffff…" at bounding box center [269, 133] width 539 height 197
click at [366, 174] on div ".deletable-edge-delete-btn { width: 20px; height: 20px; border: 0px solid #ffff…" at bounding box center [269, 133] width 539 height 197
click at [270, 221] on icon at bounding box center [271, 220] width 5 height 5
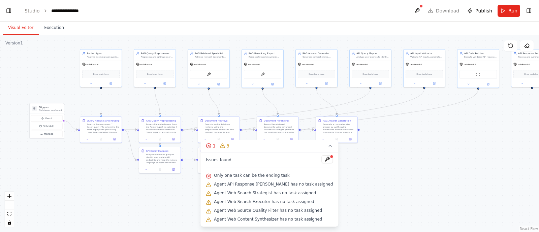
click at [242, 187] on div "Agent API Response Summarizer has no task assigned" at bounding box center [269, 184] width 127 height 9
click at [256, 178] on span "Only one task can be the ending task" at bounding box center [251, 175] width 75 height 5
click at [322, 162] on button at bounding box center [327, 159] width 11 height 8
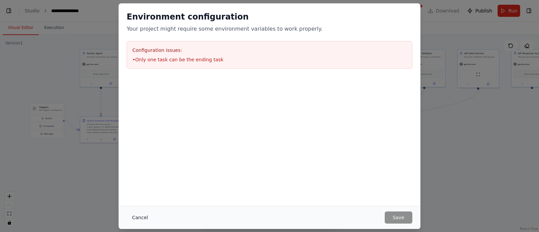
click at [133, 219] on button "Cancel" at bounding box center [140, 218] width 27 height 12
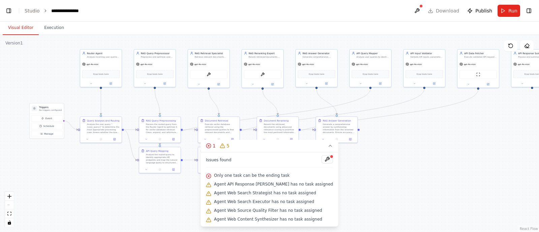
click at [386, 161] on div ".deletable-edge-delete-btn { width: 20px; height: 20px; border: 0px solid #ffff…" at bounding box center [269, 133] width 539 height 197
click at [328, 148] on icon at bounding box center [330, 145] width 5 height 5
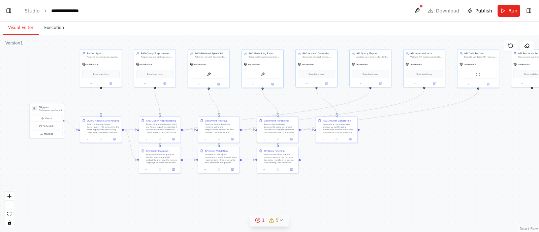
click at [410, 172] on div ".deletable-edge-delete-btn { width: 20px; height: 20px; border: 0px solid #ffff…" at bounding box center [269, 133] width 539 height 197
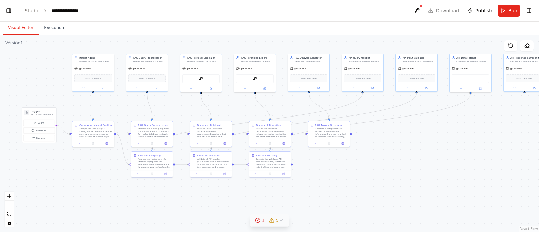
drag, startPoint x: 410, startPoint y: 172, endPoint x: 403, endPoint y: 177, distance: 8.9
click at [403, 177] on div ".deletable-edge-delete-btn { width: 20px; height: 20px; border: 0px solid #ffff…" at bounding box center [269, 133] width 539 height 197
click at [371, 170] on div ".deletable-edge-delete-btn { width: 20px; height: 20px; border: 0px solid #ffff…" at bounding box center [269, 133] width 539 height 197
click at [389, 151] on div ".deletable-edge-delete-btn { width: 20px; height: 20px; border: 0px solid #ffff…" at bounding box center [269, 133] width 539 height 197
click at [32, 12] on link "Studio" at bounding box center [32, 10] width 15 height 5
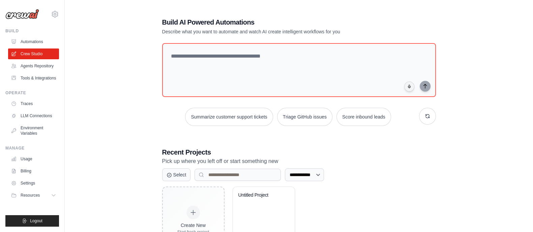
scroll to position [39, 0]
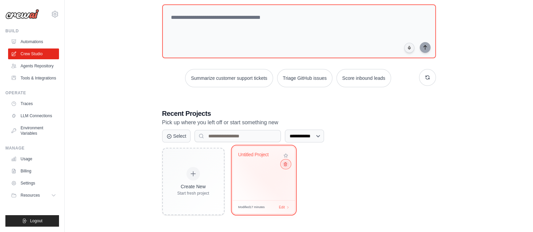
click at [285, 166] on icon at bounding box center [285, 164] width 4 height 4
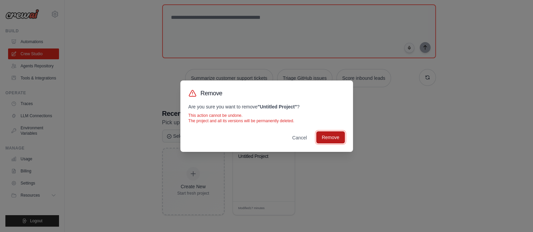
click at [342, 135] on button "Remove" at bounding box center [330, 137] width 28 height 12
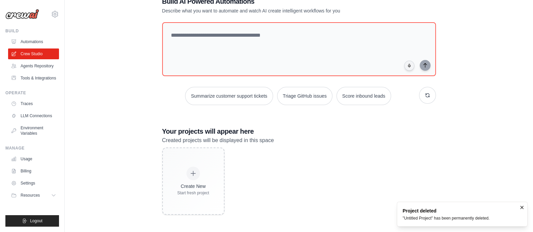
scroll to position [0, 0]
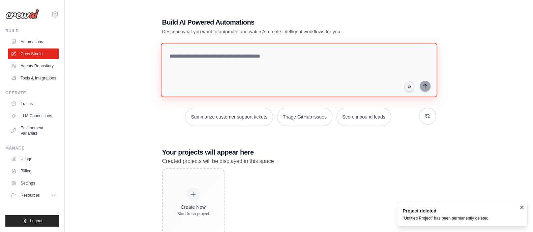
click at [220, 74] on textarea at bounding box center [298, 70] width 276 height 55
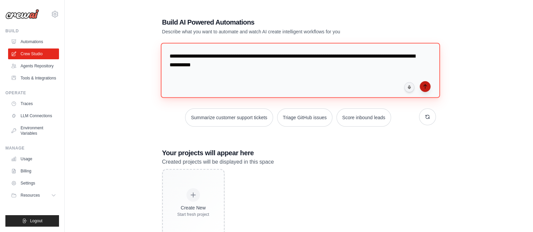
type textarea "**********"
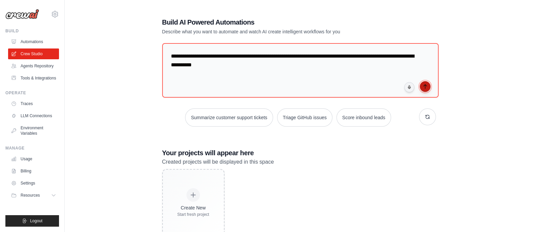
click at [425, 88] on icon "submit" at bounding box center [424, 86] width 5 height 5
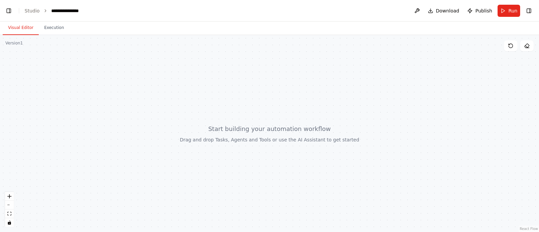
scroll to position [624, 0]
drag, startPoint x: 181, startPoint y: 119, endPoint x: 192, endPoint y: 108, distance: 15.3
click at [192, 108] on div at bounding box center [269, 133] width 539 height 197
drag, startPoint x: 283, startPoint y: 144, endPoint x: 281, endPoint y: 100, distance: 43.5
click at [281, 100] on div at bounding box center [269, 133] width 539 height 197
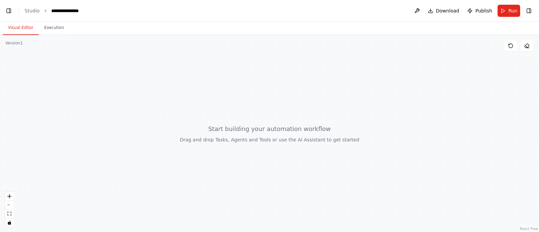
click at [236, 135] on div at bounding box center [269, 133] width 539 height 197
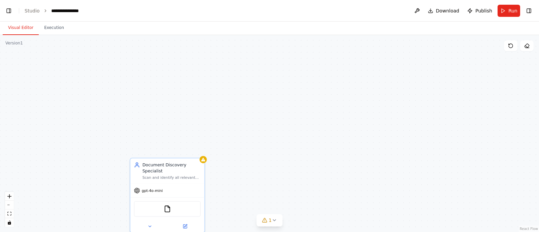
drag, startPoint x: 254, startPoint y: 95, endPoint x: 234, endPoint y: 240, distance: 145.9
click at [234, 232] on html "create RAG based crewai project, which will do search from the given folder, us…" at bounding box center [269, 116] width 539 height 232
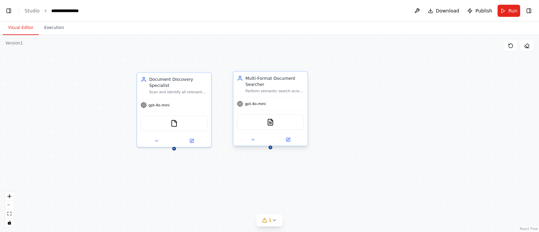
drag, startPoint x: 263, startPoint y: 190, endPoint x: 270, endPoint y: 97, distance: 93.6
click at [270, 97] on div "Document Discovery Specialist Scan and identify all relevant documents in the s…" at bounding box center [269, 133] width 539 height 197
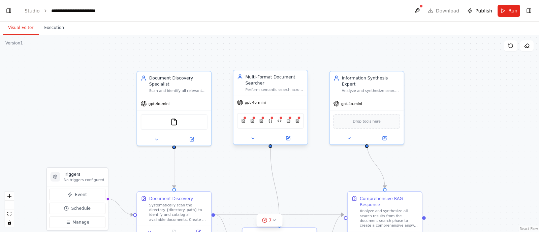
scroll to position [0, 5]
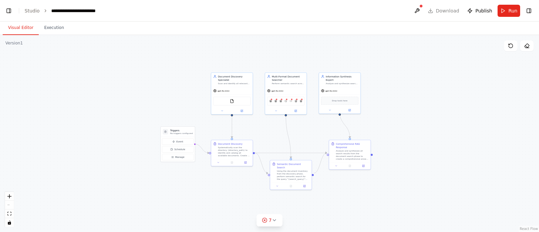
drag, startPoint x: 431, startPoint y: 189, endPoint x: 420, endPoint y: 141, distance: 48.8
click at [420, 141] on div ".deletable-edge-delete-btn { width: 20px; height: 20px; border: 0px solid #ffff…" at bounding box center [269, 133] width 539 height 197
click at [418, 14] on button at bounding box center [417, 11] width 11 height 12
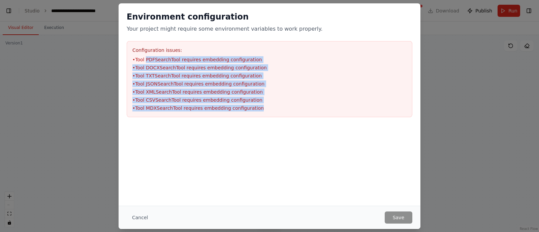
drag, startPoint x: 146, startPoint y: 61, endPoint x: 261, endPoint y: 109, distance: 125.0
click at [261, 109] on ul "• Tool PDFSearchTool requires embedding configuration • Tool DOCXSearchTool req…" at bounding box center [269, 83] width 274 height 55
click at [261, 109] on li "• Tool MDXSearchTool requires embedding configuration" at bounding box center [269, 108] width 274 height 7
drag, startPoint x: 144, startPoint y: 61, endPoint x: 264, endPoint y: 112, distance: 130.7
click at [264, 112] on div "Configuration issues: • Tool PDFSearchTool requires embedding configuration • T…" at bounding box center [270, 79] width 286 height 76
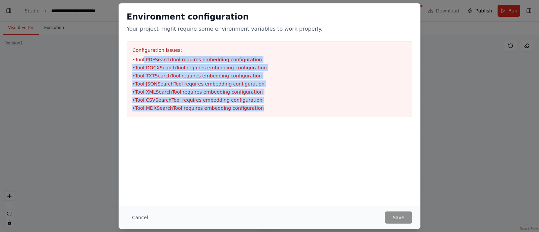
click at [264, 112] on div "Configuration issues: • Tool PDFSearchTool requires embedding configuration • T…" at bounding box center [270, 79] width 286 height 76
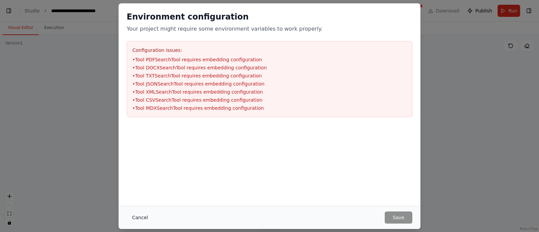
click at [141, 221] on button "Cancel" at bounding box center [140, 218] width 27 height 12
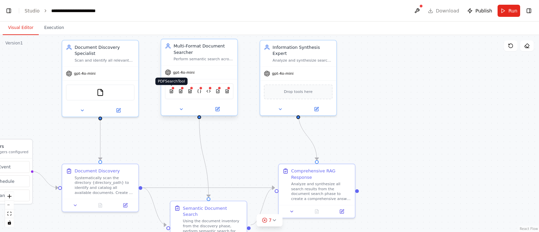
click at [171, 90] on img at bounding box center [171, 91] width 4 height 7
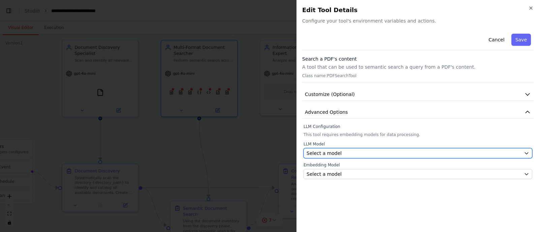
click at [389, 155] on div "Select a model" at bounding box center [414, 153] width 215 height 7
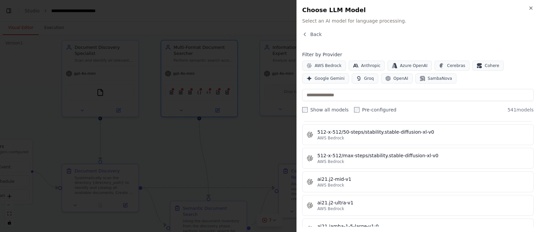
scroll to position [0, 0]
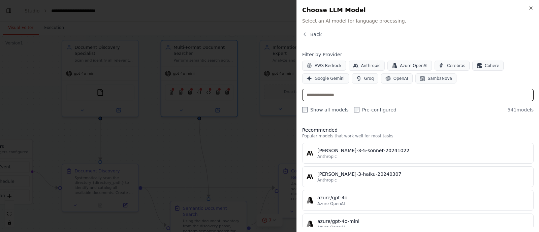
click at [342, 97] on input "text" at bounding box center [417, 95] width 231 height 12
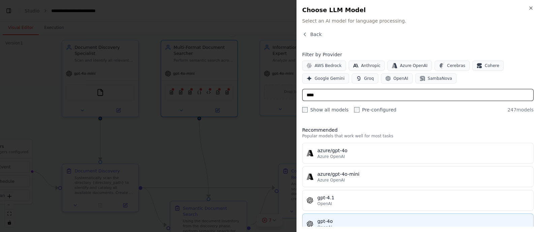
type input "****"
click at [323, 222] on div "gpt-4o" at bounding box center [423, 221] width 212 height 7
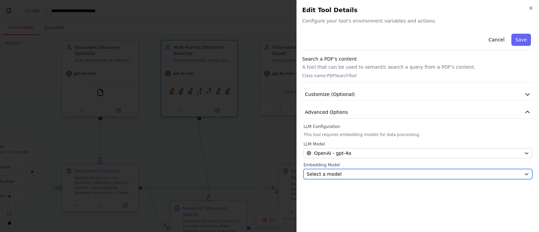
click at [359, 172] on div "Select a model" at bounding box center [414, 174] width 215 height 7
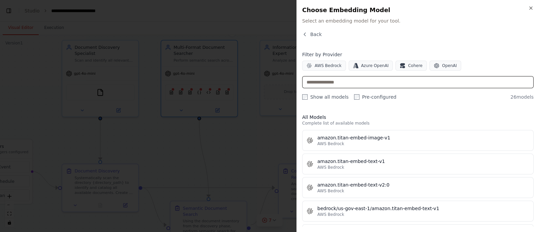
click at [334, 83] on input "text" at bounding box center [417, 82] width 231 height 12
type input "****"
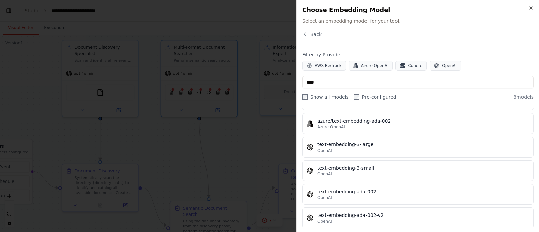
scroll to position [93, 0]
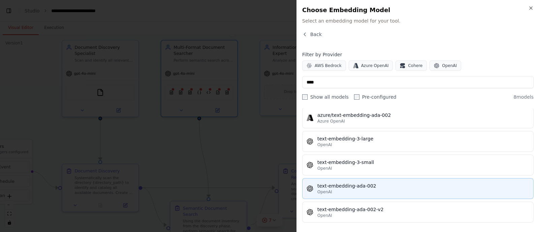
click at [352, 194] on button "text-embedding-ada-002 OpenAI" at bounding box center [417, 188] width 231 height 21
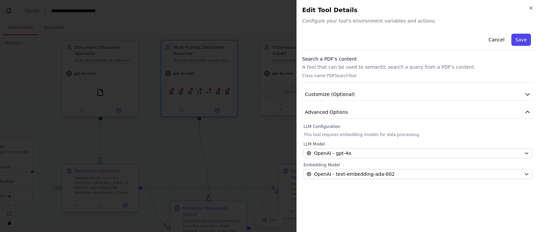
click at [523, 41] on button "Save" at bounding box center [521, 40] width 20 height 12
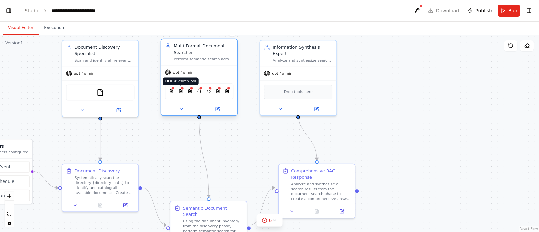
click at [181, 90] on img at bounding box center [181, 91] width 4 height 7
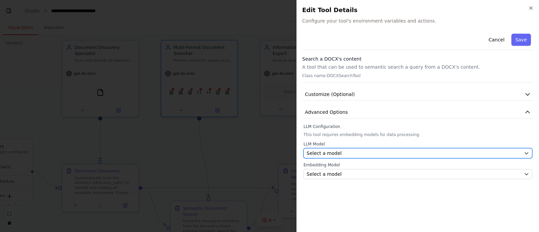
click at [354, 154] on div "Select a model" at bounding box center [414, 153] width 215 height 7
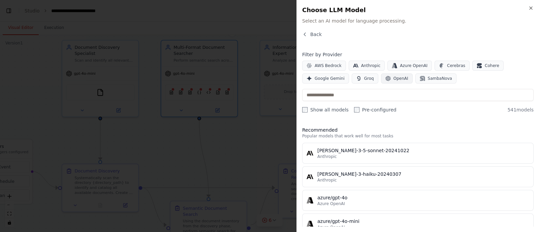
click at [388, 76] on button "OpenAI" at bounding box center [397, 78] width 32 height 10
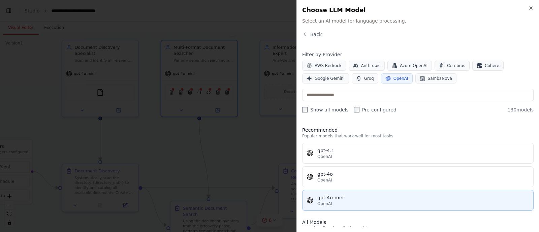
click at [343, 201] on div "OpenAI" at bounding box center [423, 203] width 212 height 5
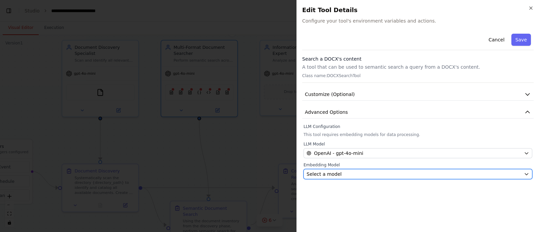
click at [354, 175] on div "Select a model" at bounding box center [414, 174] width 215 height 7
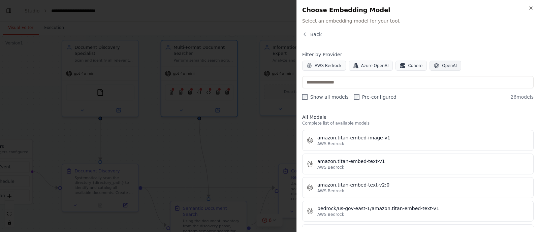
click at [443, 65] on span "OpenAI" at bounding box center [449, 65] width 15 height 5
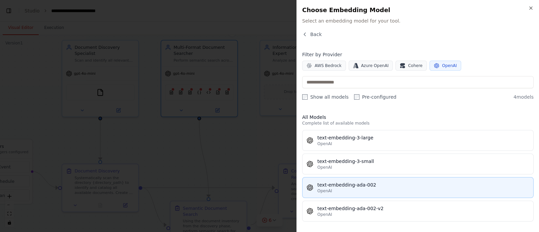
click at [384, 182] on div "text-embedding-ada-002" at bounding box center [423, 185] width 212 height 7
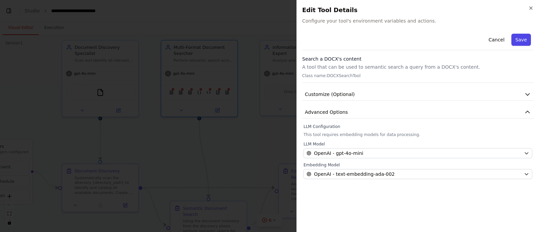
click at [527, 38] on button "Save" at bounding box center [521, 40] width 20 height 12
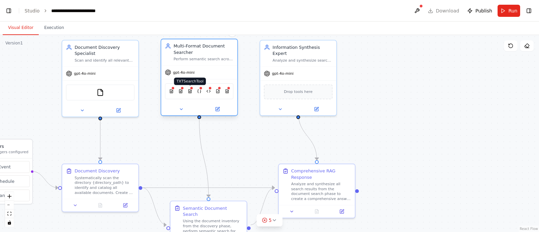
click at [192, 93] on img at bounding box center [190, 91] width 4 height 7
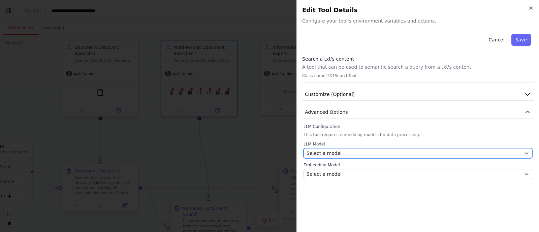
click at [341, 155] on div "Select a model" at bounding box center [414, 153] width 215 height 7
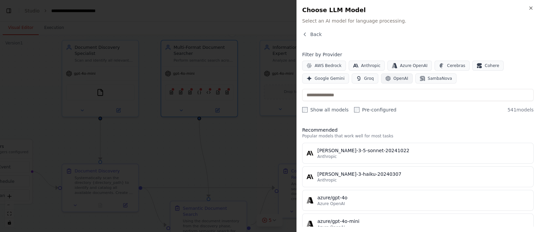
click at [393, 76] on span "OpenAI" at bounding box center [400, 78] width 15 height 5
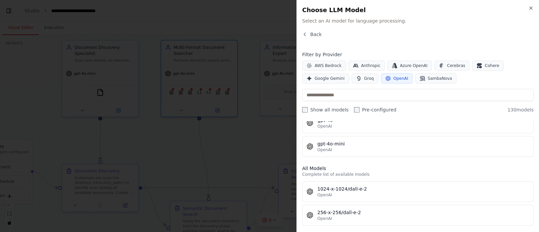
scroll to position [57, 0]
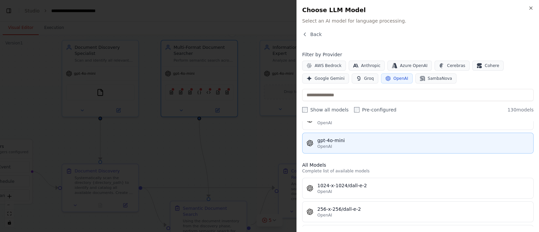
click at [352, 147] on div "OpenAI" at bounding box center [423, 146] width 212 height 5
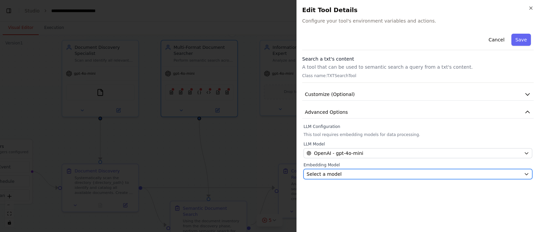
click at [352, 176] on div "Select a model" at bounding box center [414, 174] width 215 height 7
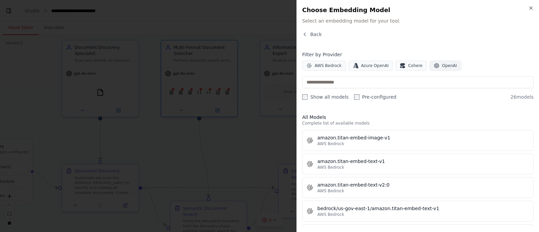
click at [448, 65] on button "OpenAI" at bounding box center [446, 66] width 32 height 10
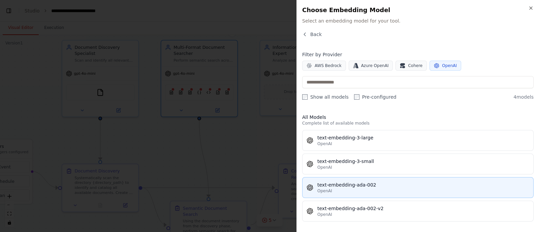
click at [362, 186] on div "text-embedding-ada-002" at bounding box center [423, 185] width 212 height 7
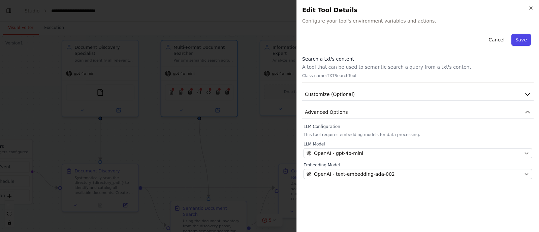
click at [525, 42] on button "Save" at bounding box center [521, 40] width 20 height 12
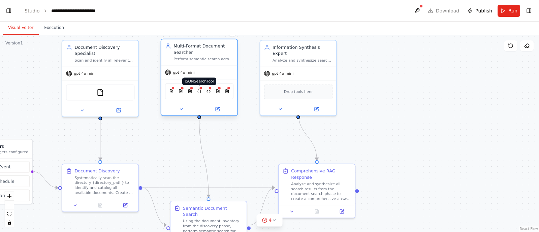
click at [201, 91] on img at bounding box center [199, 91] width 4 height 7
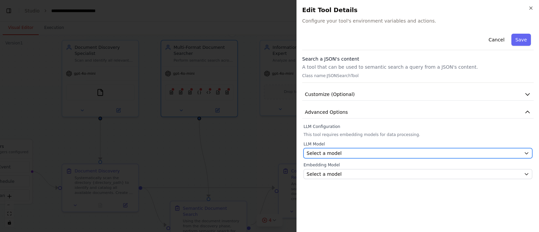
click at [419, 155] on div "Select a model" at bounding box center [414, 153] width 215 height 7
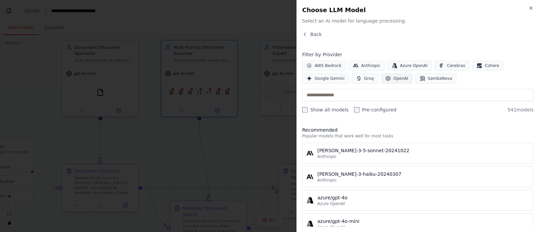
click at [400, 76] on span "OpenAI" at bounding box center [400, 78] width 15 height 5
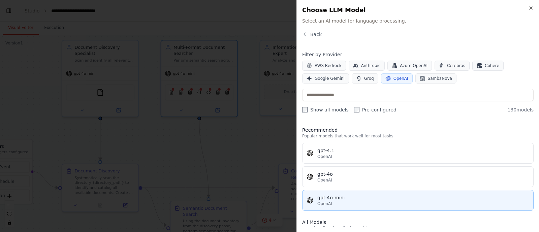
click at [339, 204] on div "OpenAI" at bounding box center [423, 203] width 212 height 5
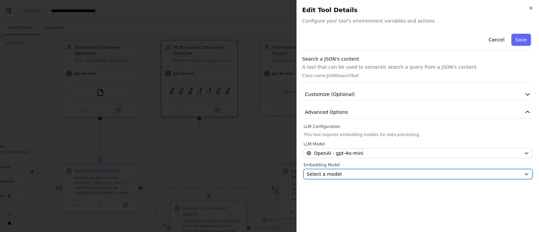
click at [350, 175] on div "Select a model" at bounding box center [414, 174] width 215 height 7
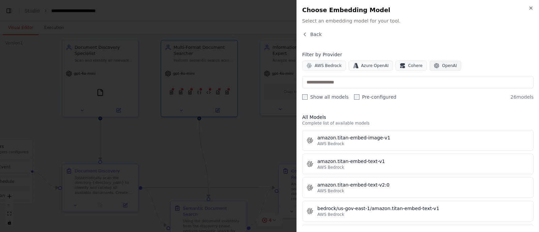
click at [442, 66] on span "OpenAI" at bounding box center [449, 65] width 15 height 5
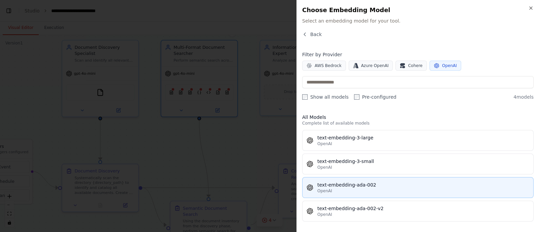
click at [382, 185] on div "text-embedding-ada-002" at bounding box center [423, 185] width 212 height 7
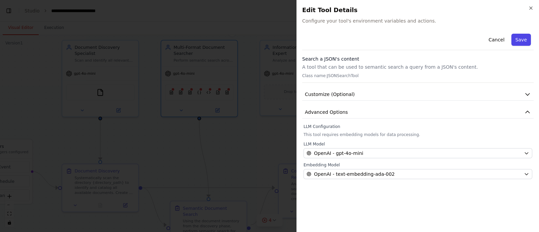
click at [521, 41] on button "Save" at bounding box center [521, 40] width 20 height 12
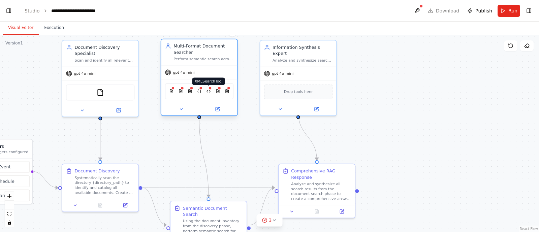
click at [210, 91] on img at bounding box center [209, 91] width 4 height 7
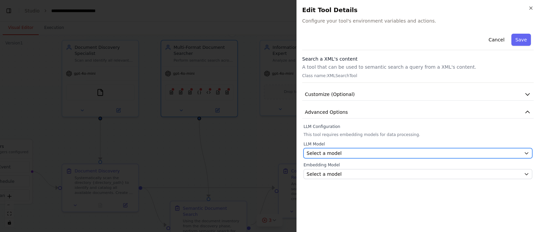
click at [352, 153] on div "Select a model" at bounding box center [414, 153] width 215 height 7
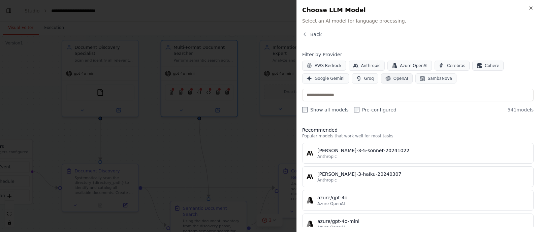
click at [397, 76] on span "OpenAI" at bounding box center [400, 78] width 15 height 5
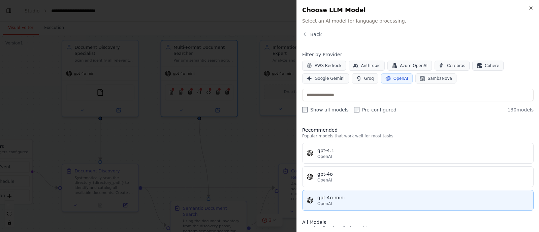
click at [353, 198] on div "gpt-4o-mini" at bounding box center [423, 197] width 212 height 7
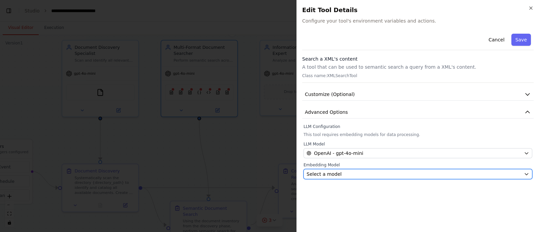
click at [361, 177] on div "Select a model" at bounding box center [414, 174] width 215 height 7
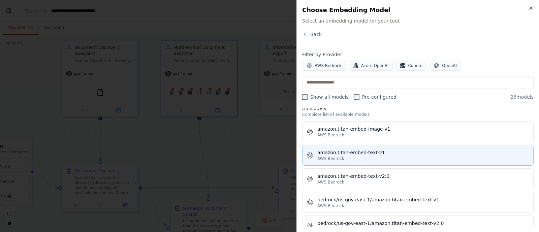
scroll to position [0, 0]
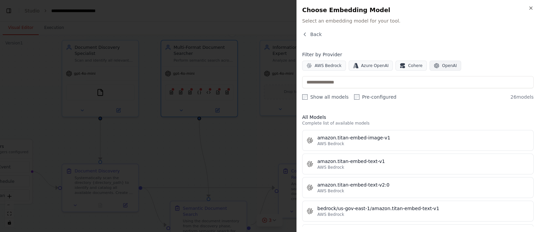
click at [443, 63] on span "OpenAI" at bounding box center [449, 65] width 15 height 5
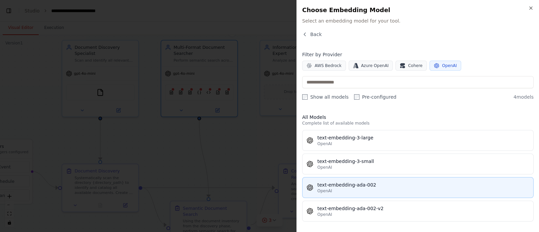
click at [349, 196] on button "text-embedding-ada-002 OpenAI" at bounding box center [417, 187] width 231 height 21
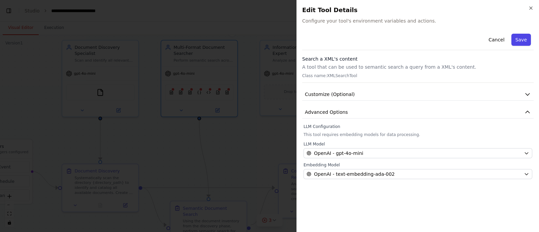
click at [527, 39] on button "Save" at bounding box center [521, 40] width 20 height 12
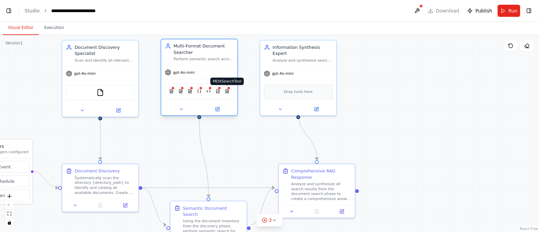
click at [229, 93] on img at bounding box center [227, 91] width 4 height 7
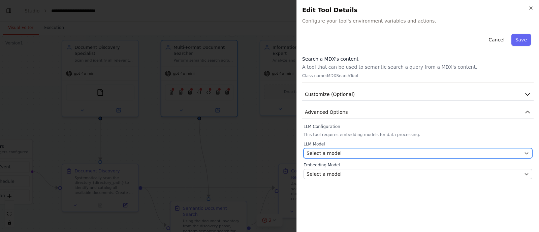
click at [384, 152] on div "Select a model" at bounding box center [414, 153] width 215 height 7
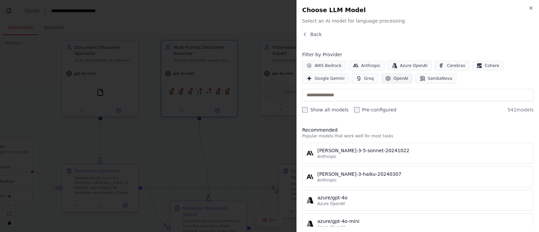
click at [398, 79] on span "OpenAI" at bounding box center [400, 78] width 15 height 5
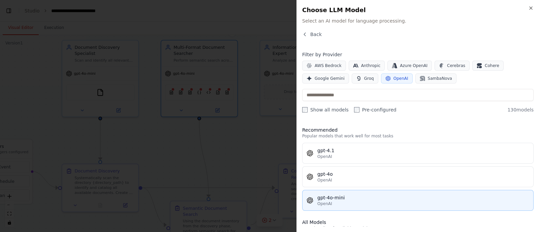
click at [344, 201] on div "OpenAI" at bounding box center [423, 203] width 212 height 5
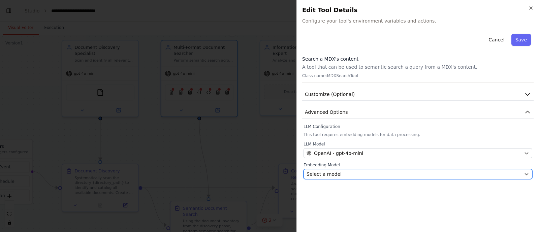
click at [359, 178] on button "Select a model" at bounding box center [418, 174] width 229 height 10
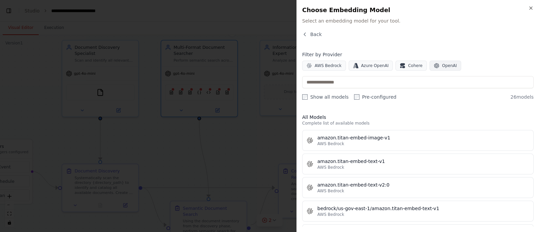
click at [442, 65] on span "OpenAI" at bounding box center [449, 65] width 15 height 5
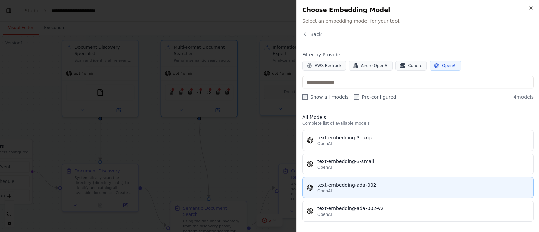
click at [366, 191] on div "OpenAI" at bounding box center [423, 190] width 212 height 5
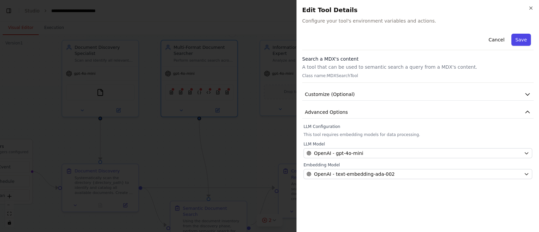
click at [525, 36] on button "Save" at bounding box center [521, 40] width 20 height 12
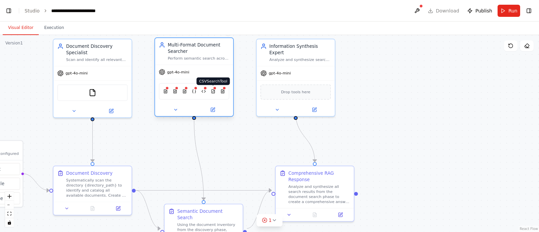
click at [213, 91] on img at bounding box center [213, 92] width 4 height 8
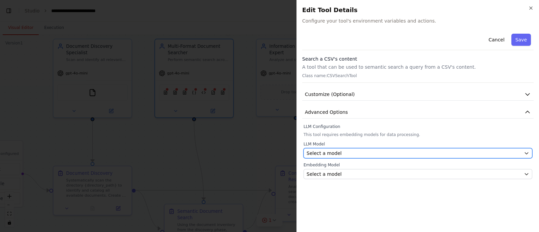
click at [369, 155] on div "Select a model" at bounding box center [414, 153] width 215 height 7
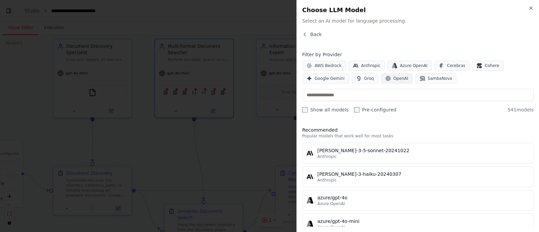
click at [385, 78] on icon "button" at bounding box center [387, 78] width 5 height 5
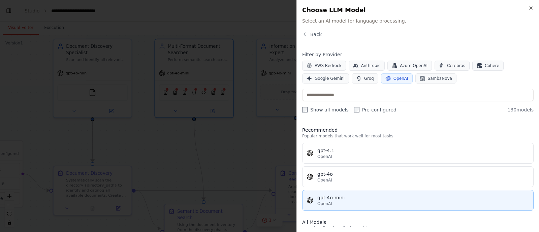
click at [354, 199] on div "gpt-4o-mini" at bounding box center [423, 197] width 212 height 7
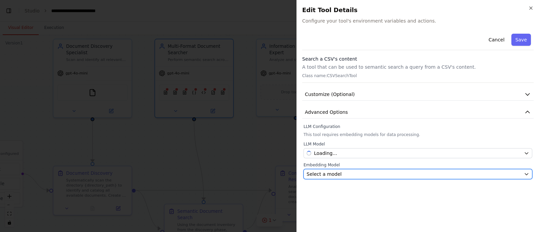
click at [376, 175] on div "Select a model" at bounding box center [414, 174] width 215 height 7
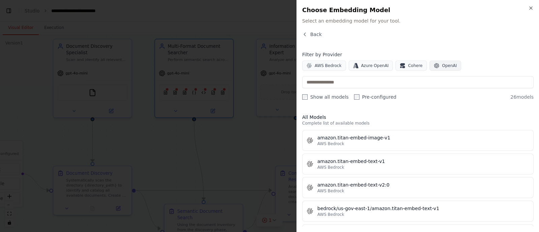
click at [442, 66] on span "OpenAI" at bounding box center [449, 65] width 15 height 5
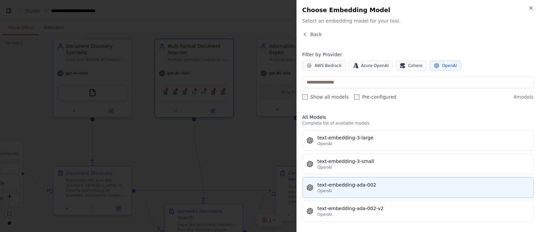
click at [367, 195] on button "text-embedding-ada-002 OpenAI" at bounding box center [417, 187] width 231 height 21
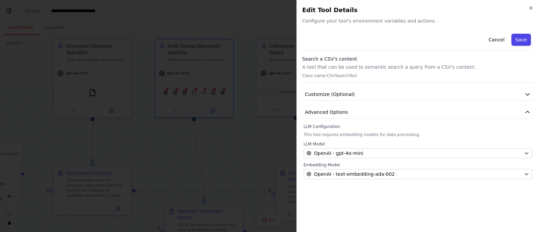
click at [524, 42] on button "Save" at bounding box center [521, 40] width 20 height 12
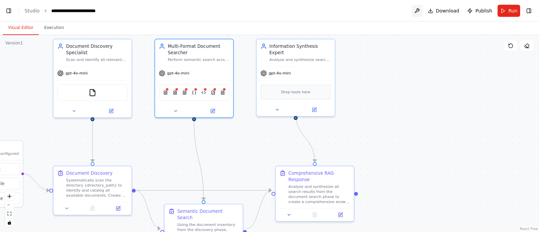
click at [419, 9] on button at bounding box center [417, 11] width 11 height 12
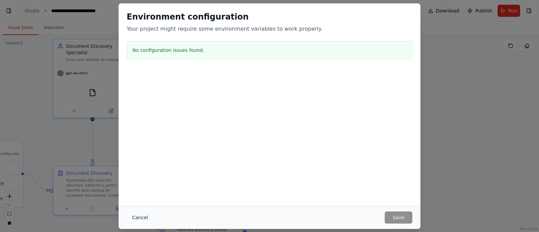
click at [145, 221] on button "Cancel" at bounding box center [140, 218] width 27 height 12
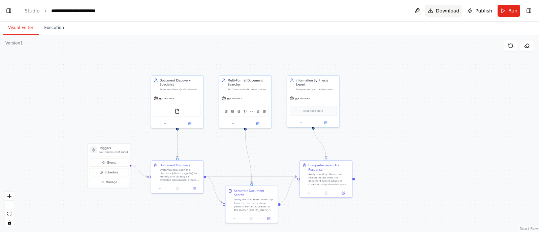
click at [451, 10] on span "Download" at bounding box center [448, 10] width 24 height 7
click at [508, 7] on button "Run" at bounding box center [509, 11] width 23 height 12
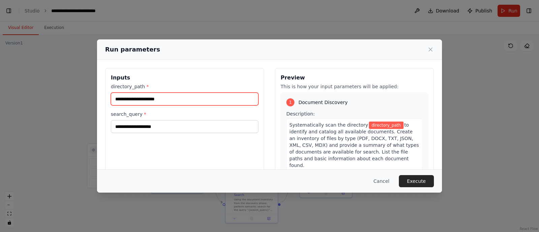
click at [170, 98] on input "directory_path *" at bounding box center [185, 99] width 148 height 13
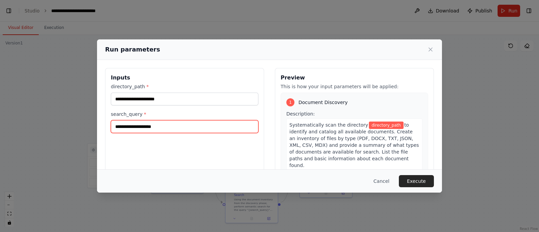
click at [175, 128] on input "search_query *" at bounding box center [185, 126] width 148 height 13
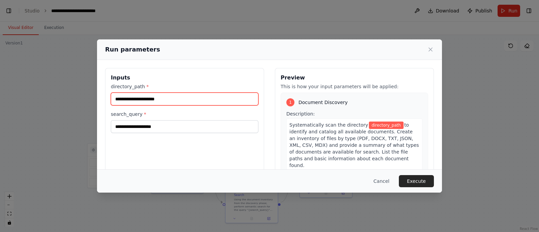
click at [160, 101] on input "directory_path *" at bounding box center [185, 99] width 148 height 13
click at [150, 99] on input "directory_path *" at bounding box center [185, 99] width 148 height 13
click at [388, 184] on button "Cancel" at bounding box center [381, 181] width 27 height 12
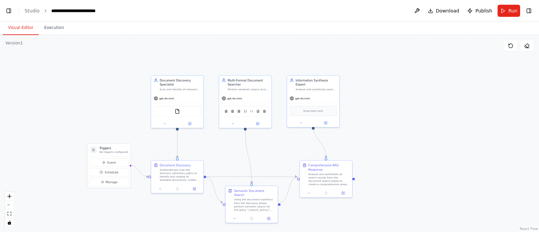
click at [119, 96] on div ".deletable-edge-delete-btn { width: 20px; height: 20px; border: 0px solid #ffff…" at bounding box center [269, 133] width 539 height 197
click at [393, 55] on div ".deletable-edge-delete-btn { width: 20px; height: 20px; border: 0px solid #ffff…" at bounding box center [269, 133] width 539 height 197
click at [403, 124] on div ".deletable-edge-delete-btn { width: 20px; height: 20px; border: 0px solid #ffff…" at bounding box center [269, 133] width 539 height 197
click at [527, 48] on icon at bounding box center [527, 48] width 3 height 0
click at [527, 49] on button at bounding box center [526, 45] width 13 height 11
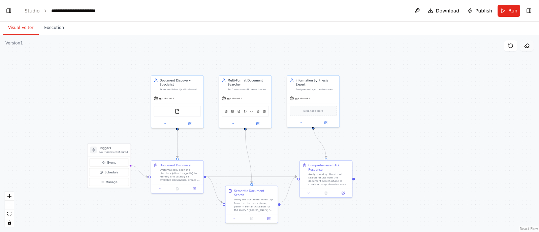
click at [527, 49] on button at bounding box center [526, 45] width 13 height 11
click at [509, 45] on icon at bounding box center [509, 44] width 1 height 1
click at [472, 98] on div ".deletable-edge-delete-btn { width: 20px; height: 20px; border: 0px solid #ffff…" at bounding box center [269, 133] width 539 height 197
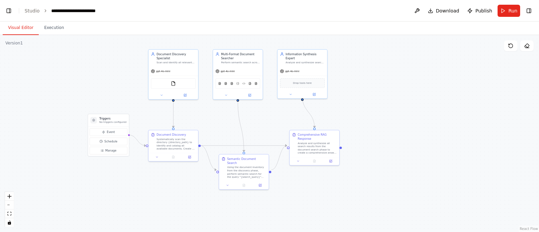
drag, startPoint x: 387, startPoint y: 140, endPoint x: 372, endPoint y: 112, distance: 32.1
click at [372, 112] on div ".deletable-edge-delete-btn { width: 20px; height: 20px; border: 0px solid #ffff…" at bounding box center [269, 133] width 539 height 197
click at [422, 95] on div ".deletable-edge-delete-btn { width: 20px; height: 20px; border: 0px solid #ffff…" at bounding box center [269, 133] width 539 height 197
click at [76, 68] on div ".deletable-edge-delete-btn { width: 20px; height: 20px; border: 0px solid #ffff…" at bounding box center [269, 133] width 539 height 197
click at [29, 14] on header "**********" at bounding box center [269, 11] width 539 height 22
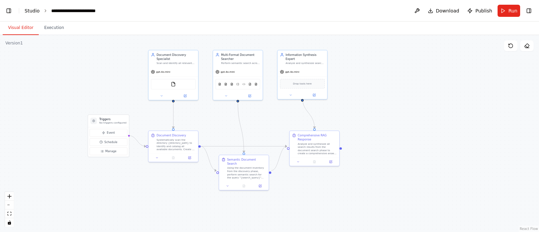
click at [31, 12] on link "Studio" at bounding box center [32, 10] width 15 height 5
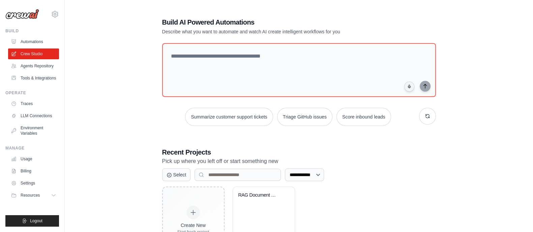
click at [388, 153] on h3 "Recent Projects" at bounding box center [299, 152] width 274 height 9
click at [163, 125] on div "Summarize customer support tickets Triage GitHub issues Score inbound leads" at bounding box center [299, 117] width 274 height 18
